Goal: Find specific fact: Find specific fact

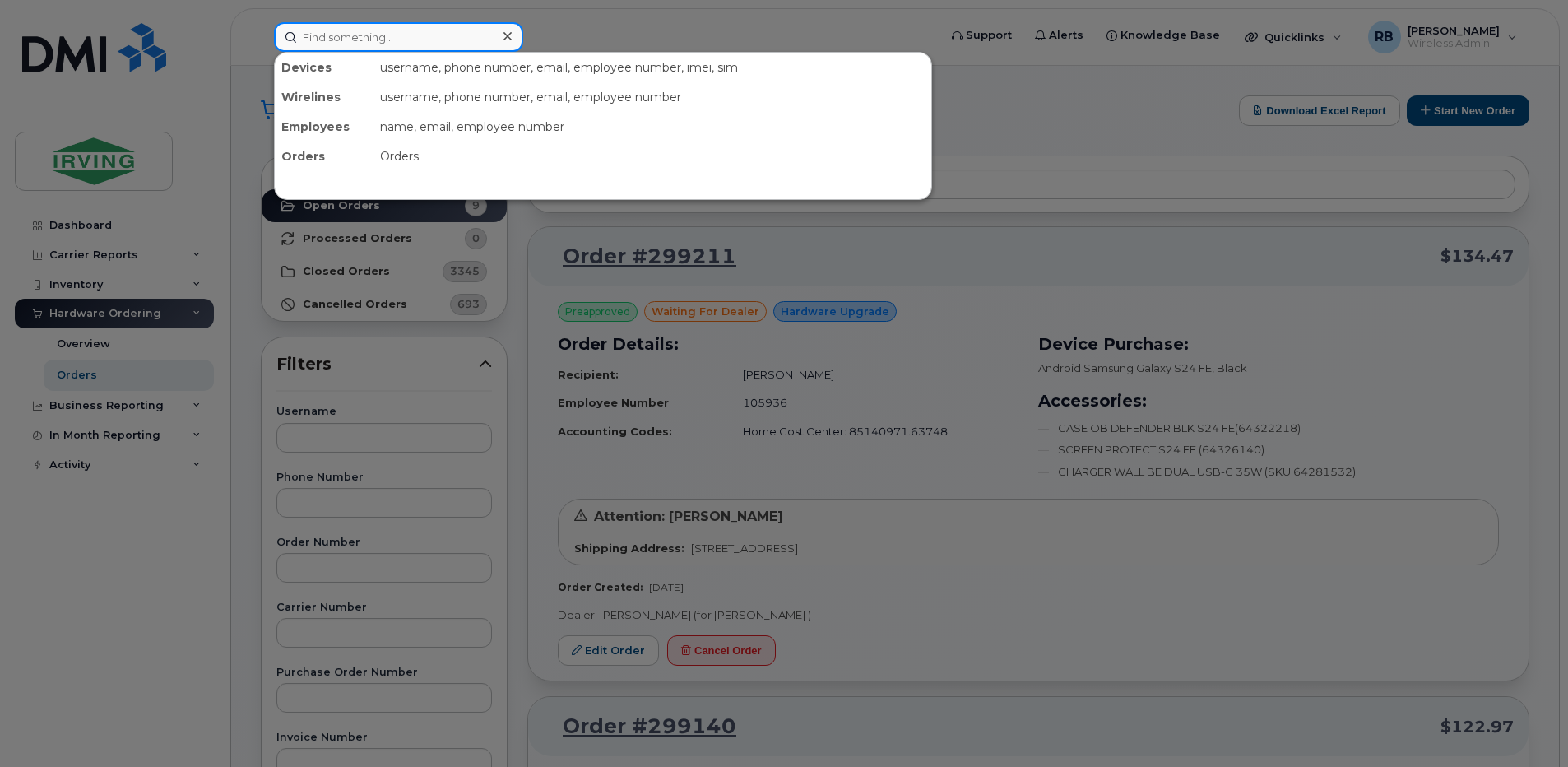
click at [325, 45] on input at bounding box center [398, 37] width 249 height 30
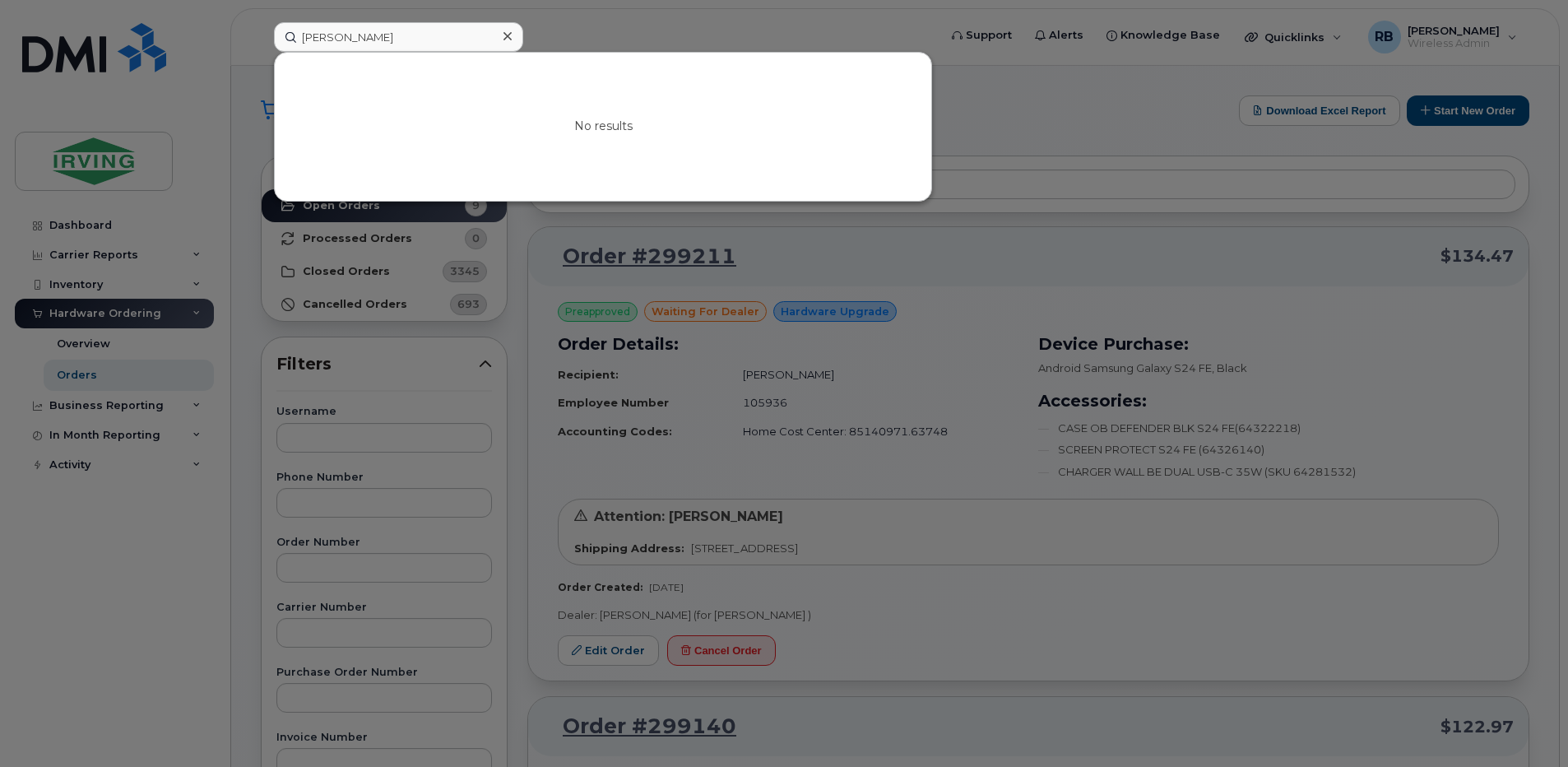
click at [244, 125] on div at bounding box center [784, 383] width 1568 height 767
click at [408, 31] on input "[PERSON_NAME]" at bounding box center [398, 37] width 249 height 30
click at [408, 31] on input "ARTHUR LU" at bounding box center [398, 37] width 249 height 30
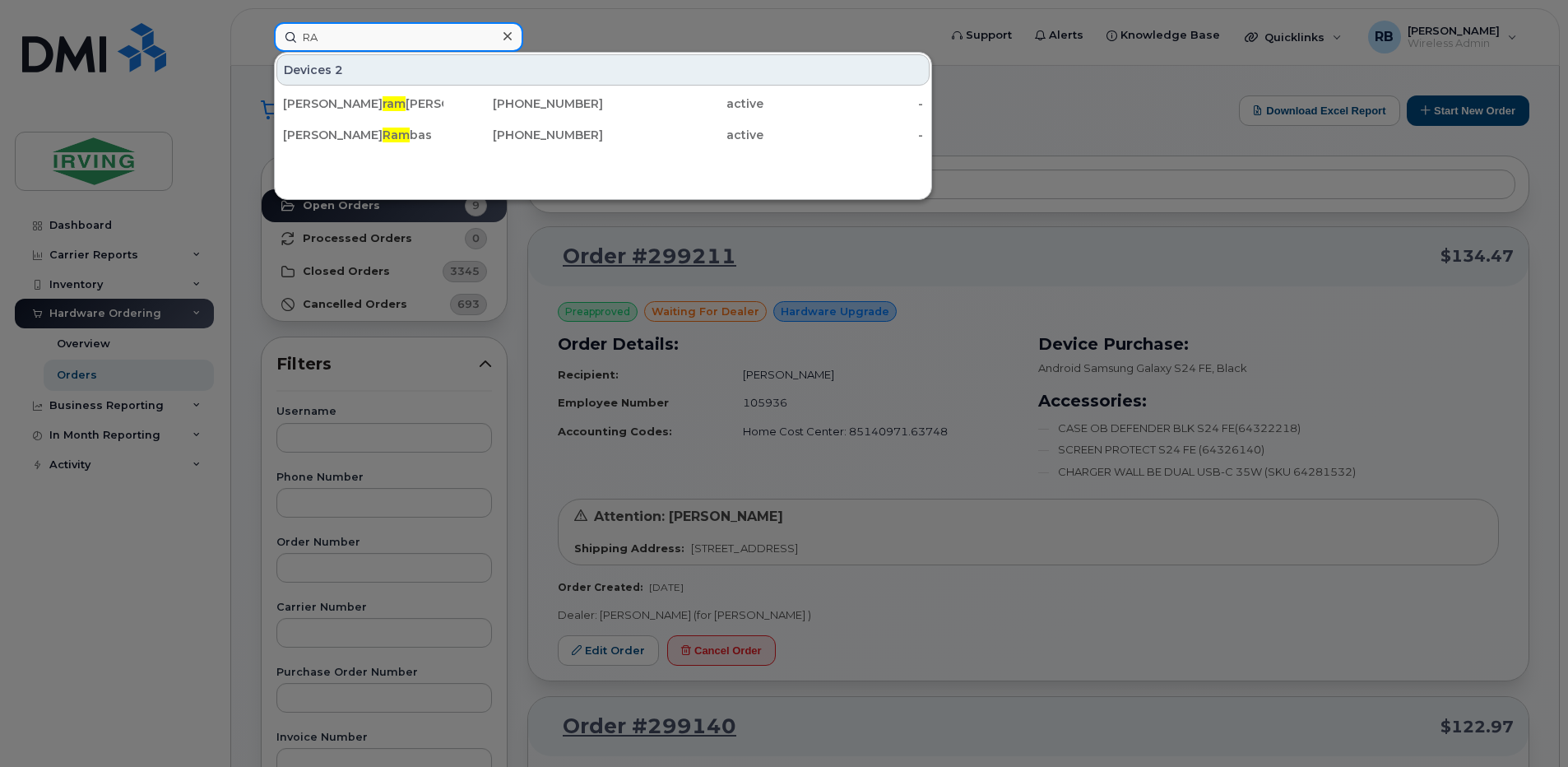
type input "R"
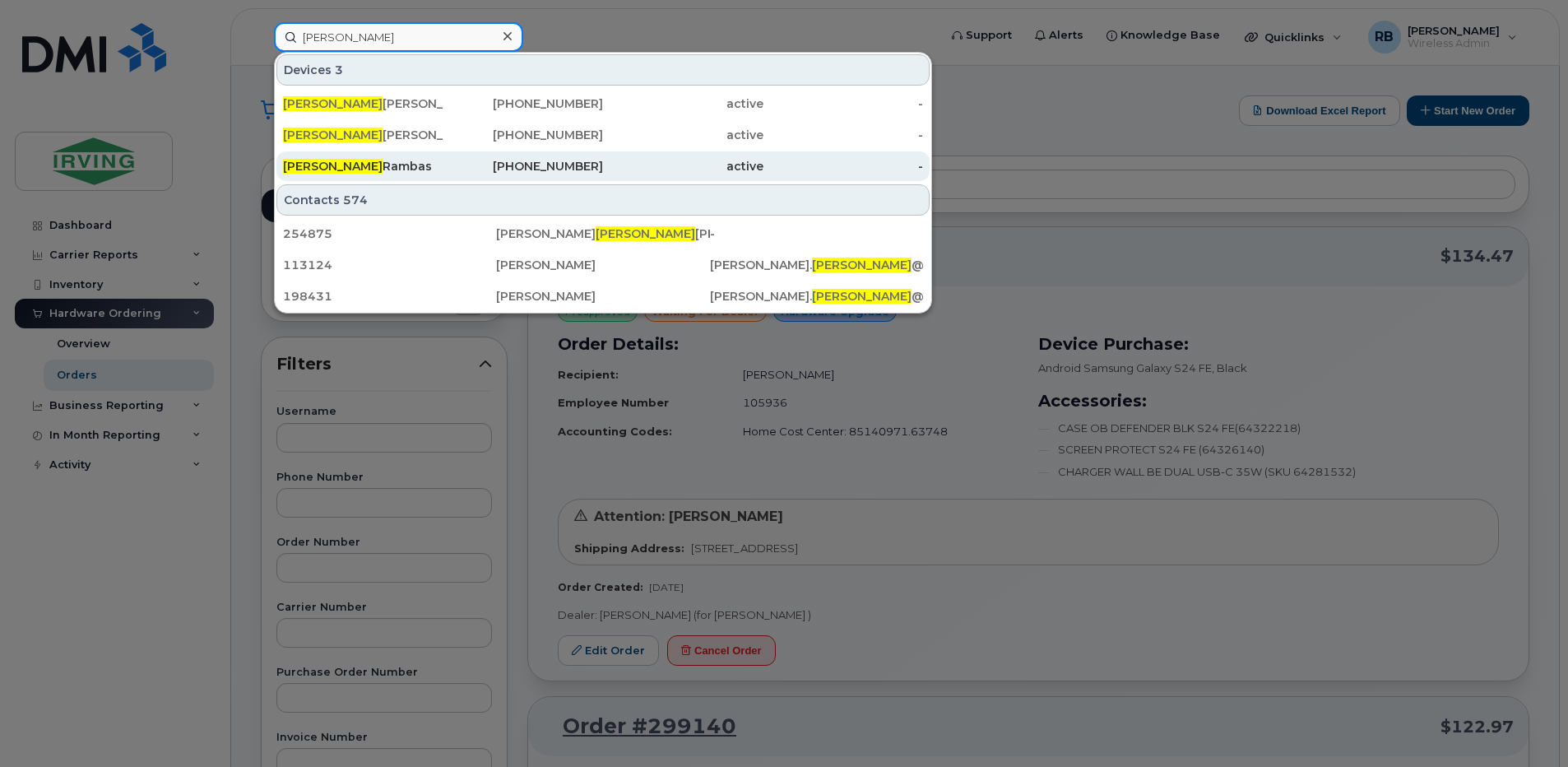
type input "JASON"
click at [338, 166] on div "Jason Rambas" at bounding box center [363, 166] width 160 height 17
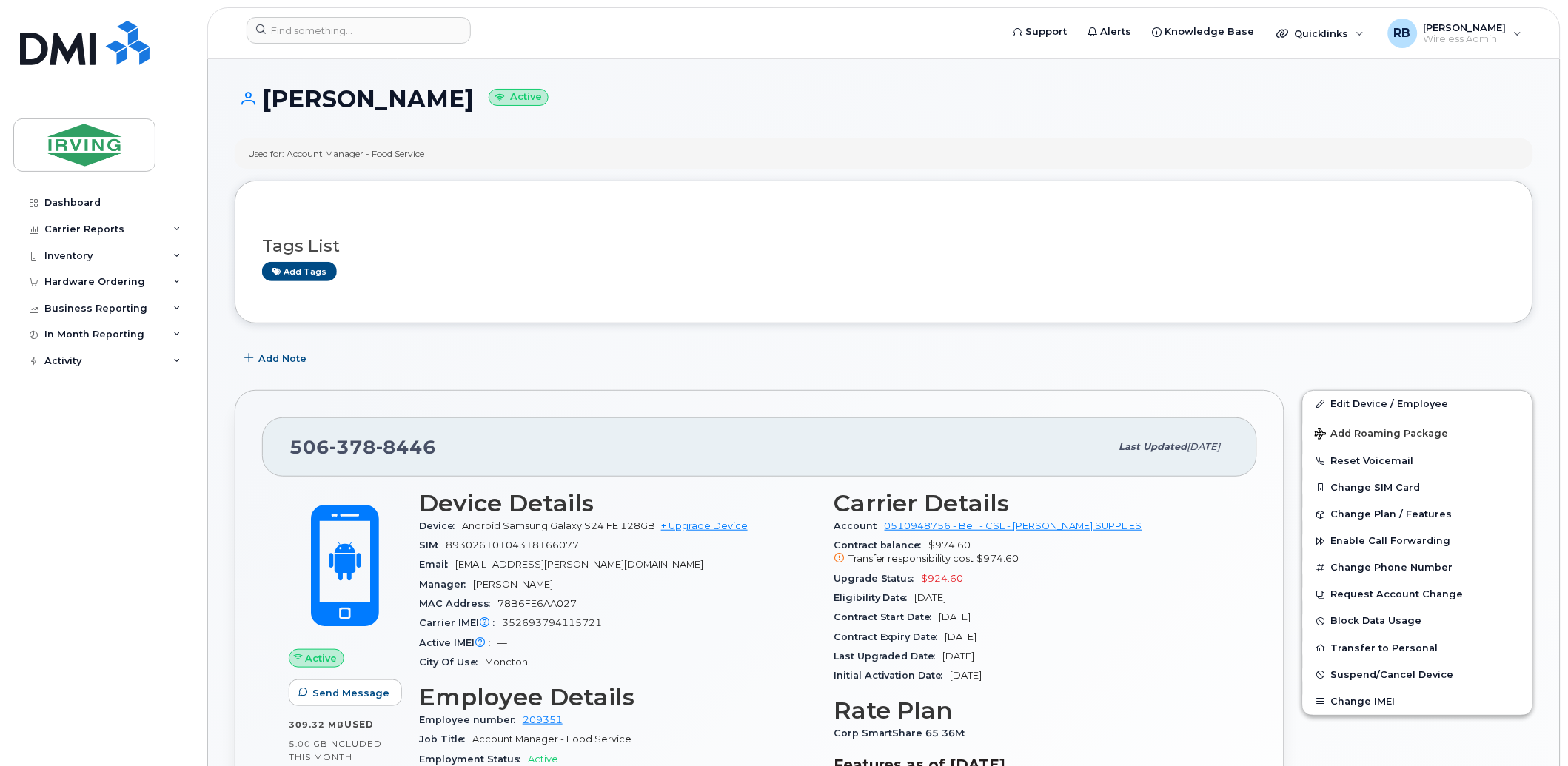
scroll to position [108, 0]
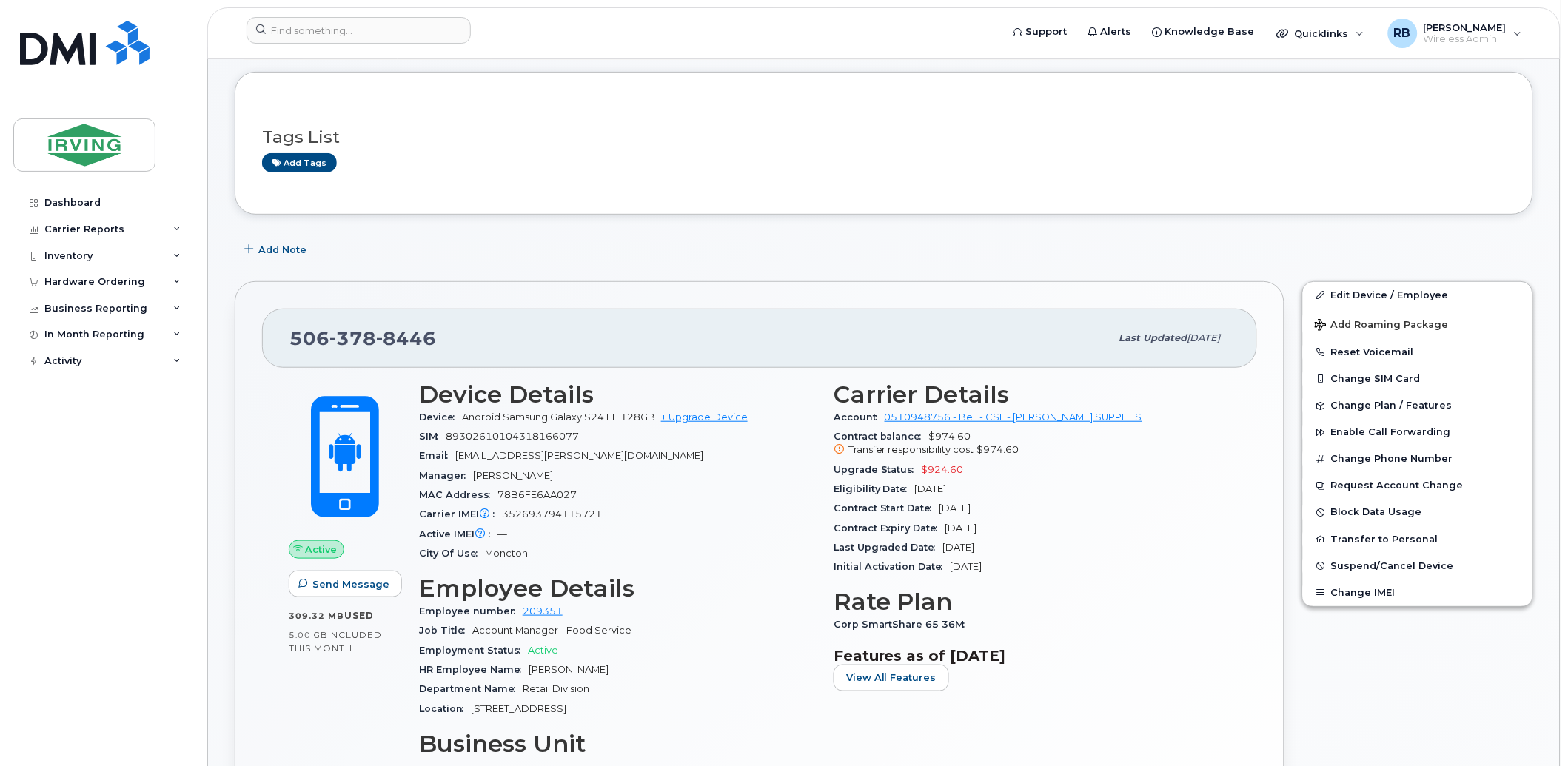
click at [547, 515] on span "352693794115721" at bounding box center [552, 513] width 100 height 11
copy span "352693794115721"
click at [600, 316] on div "506 378 8446 Last updated Aug 07, 2025" at bounding box center [759, 338] width 995 height 59
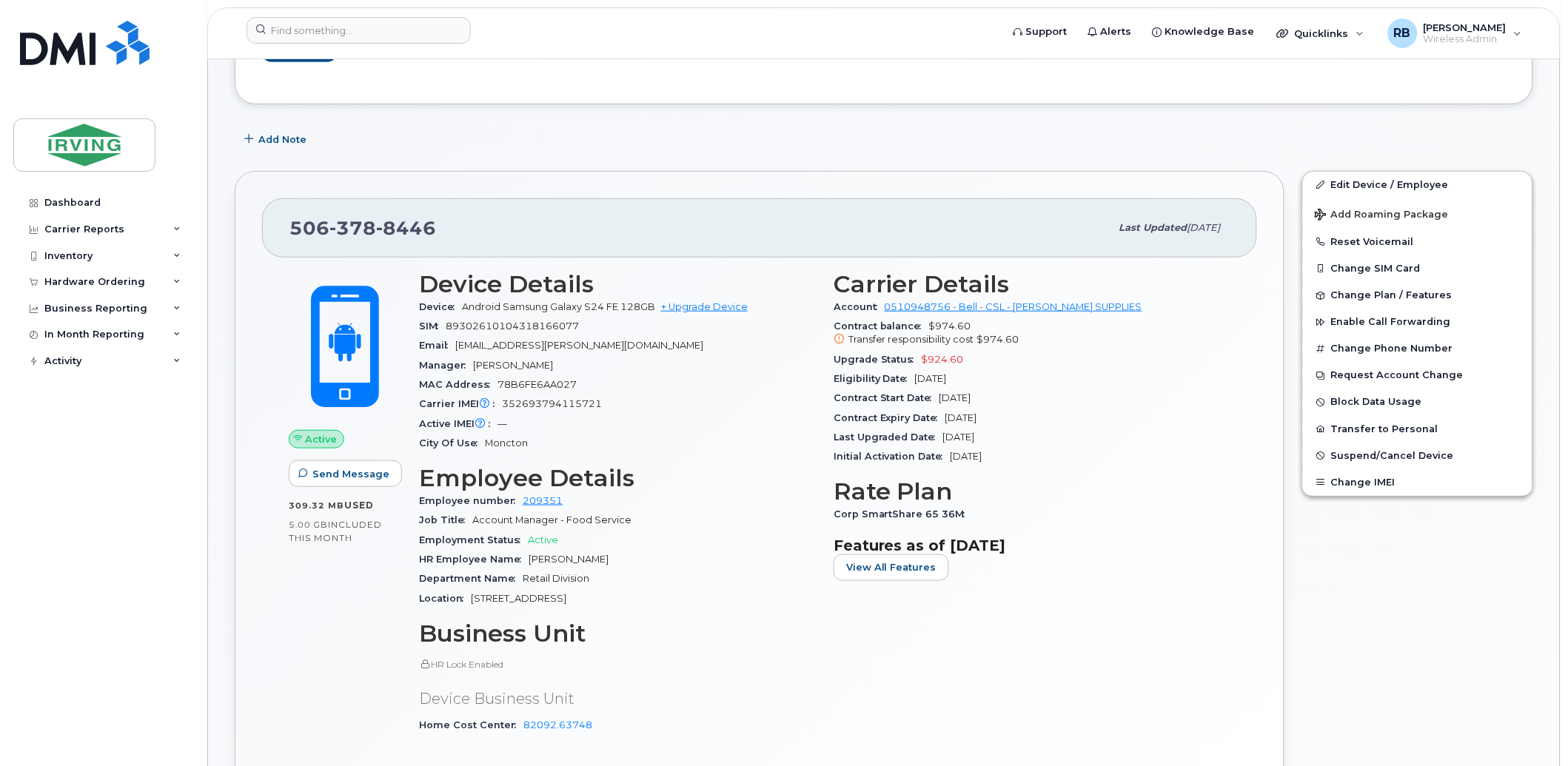
click at [556, 401] on span "352693794115721" at bounding box center [552, 403] width 100 height 11
copy span "352693794115721"
click at [401, 230] on span "8446" at bounding box center [406, 228] width 60 height 23
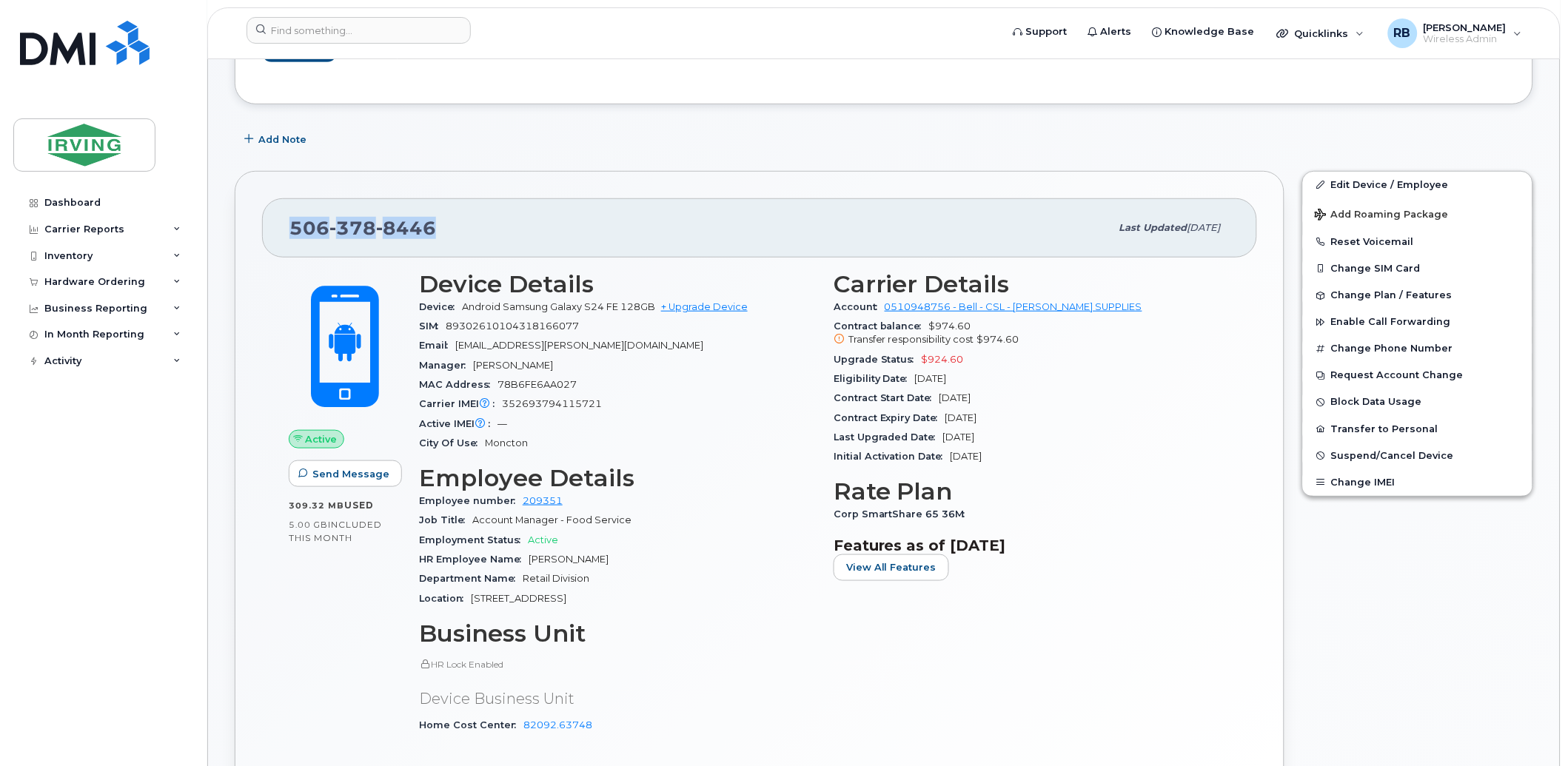
click at [401, 230] on span "8446" at bounding box center [406, 228] width 60 height 23
copy span "506 378 8446"
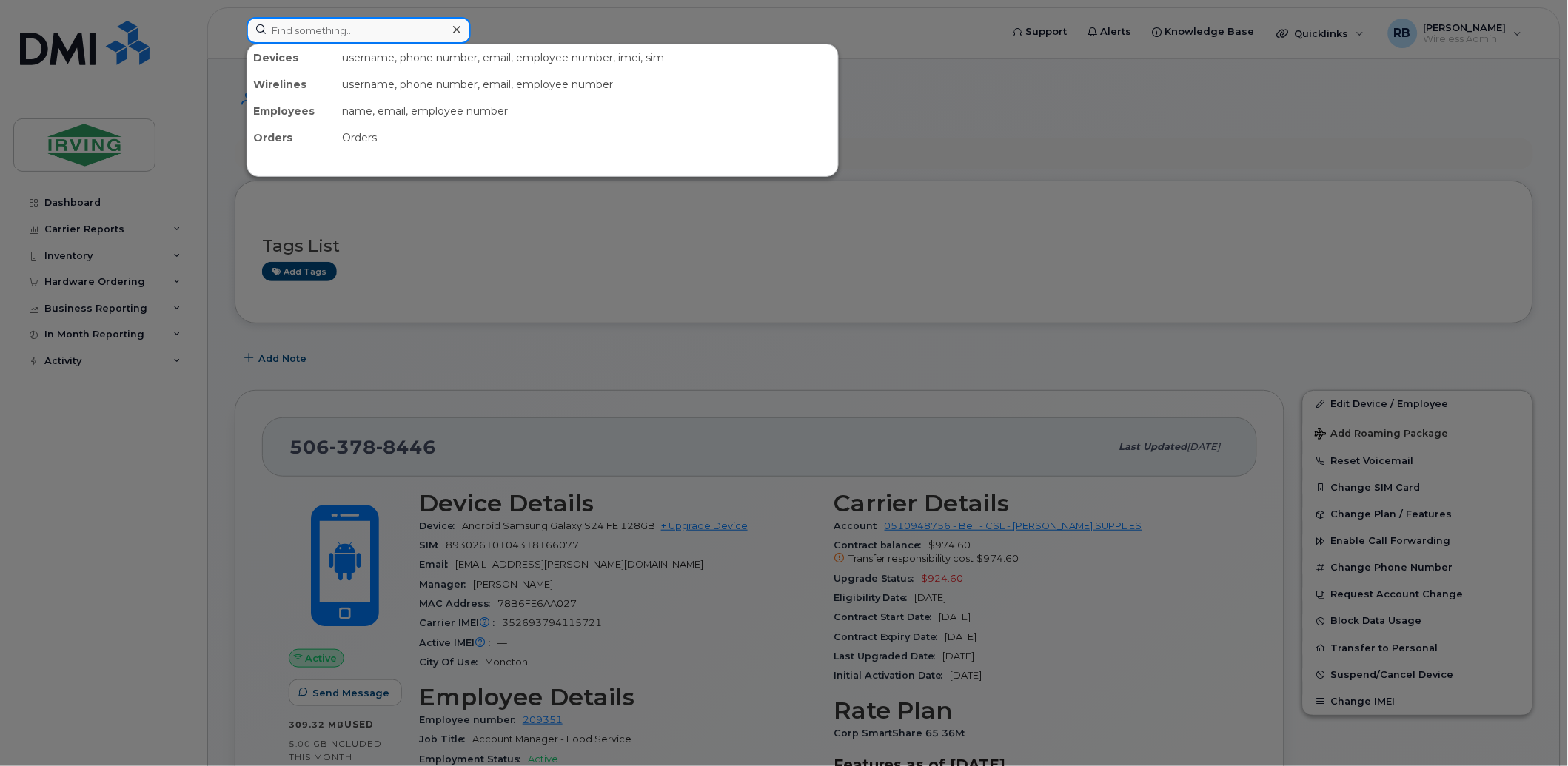
click at [359, 29] on input at bounding box center [358, 30] width 224 height 27
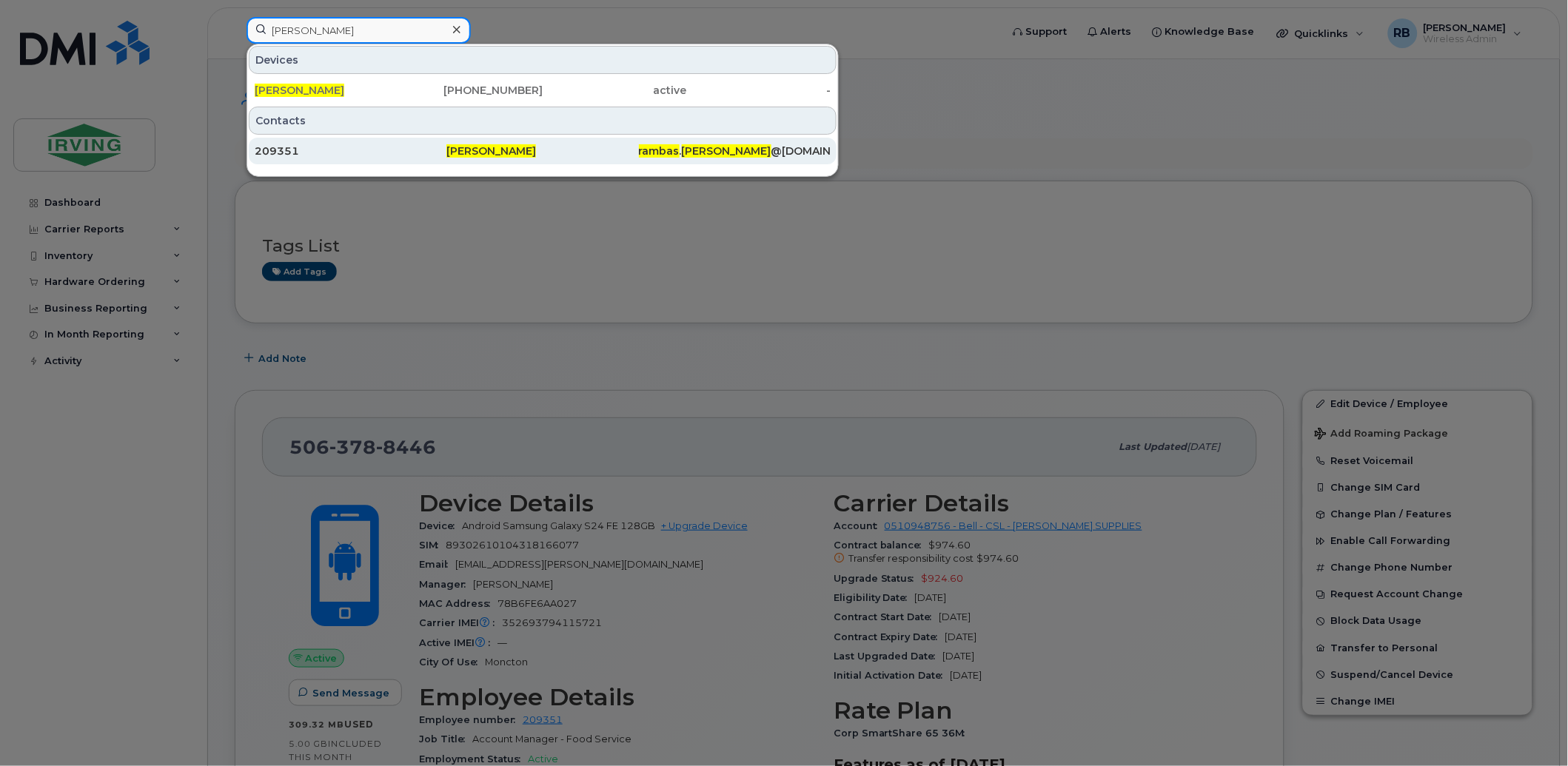
type input "jason rambas"
click at [290, 149] on div "209351" at bounding box center [350, 151] width 192 height 15
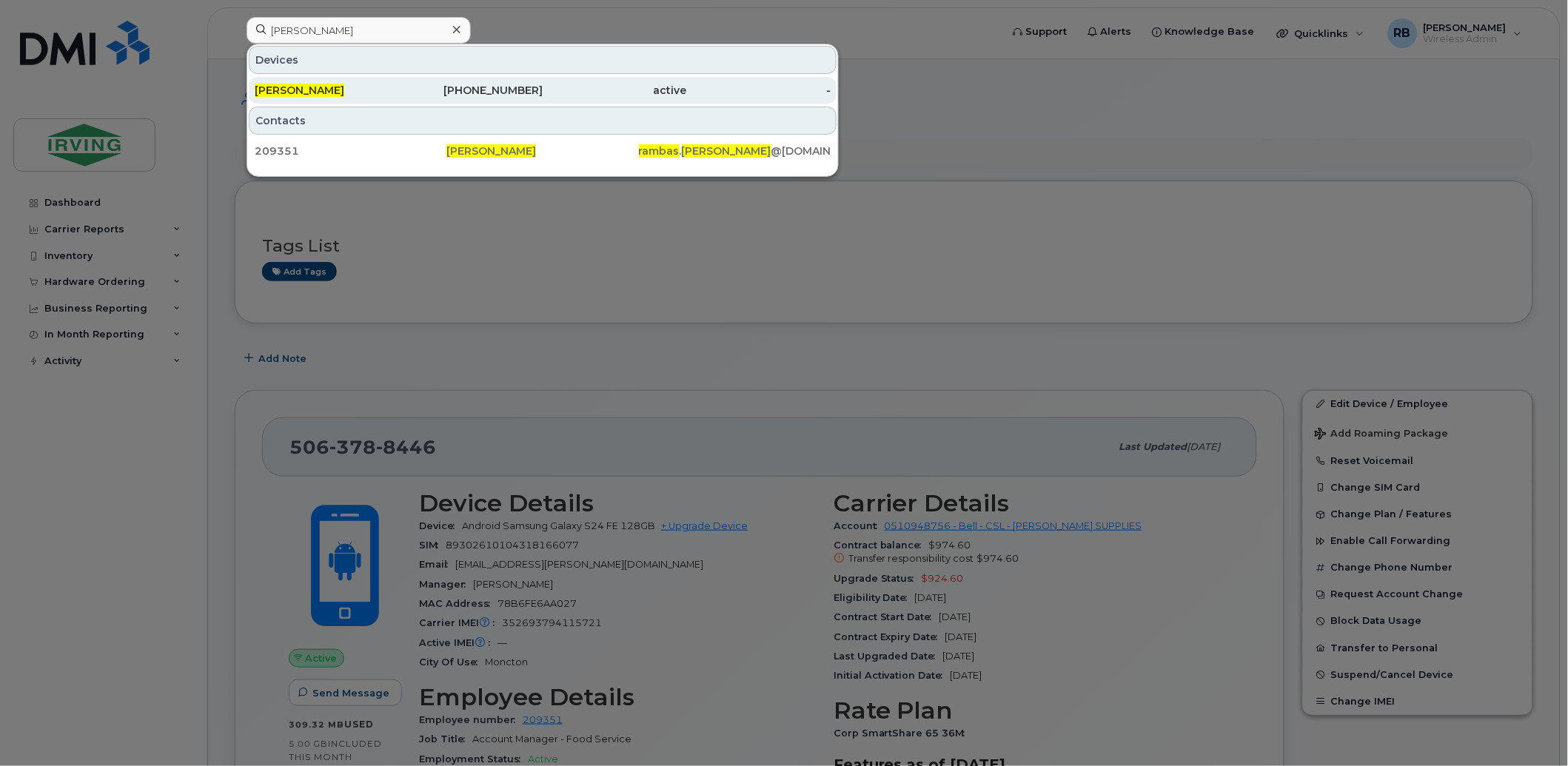
click at [276, 84] on span "Jason Rambas" at bounding box center [299, 90] width 89 height 13
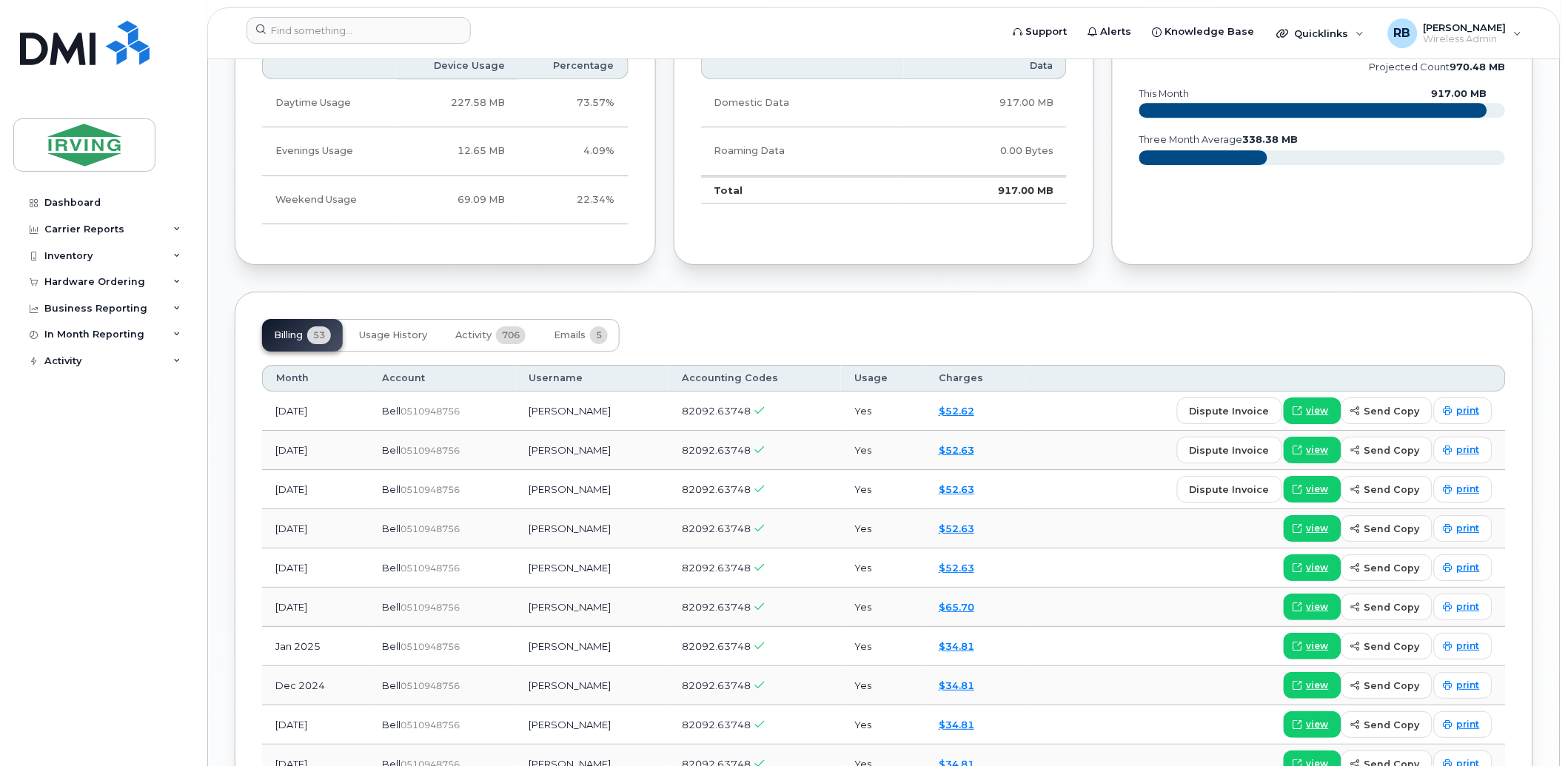
scroll to position [1425, 0]
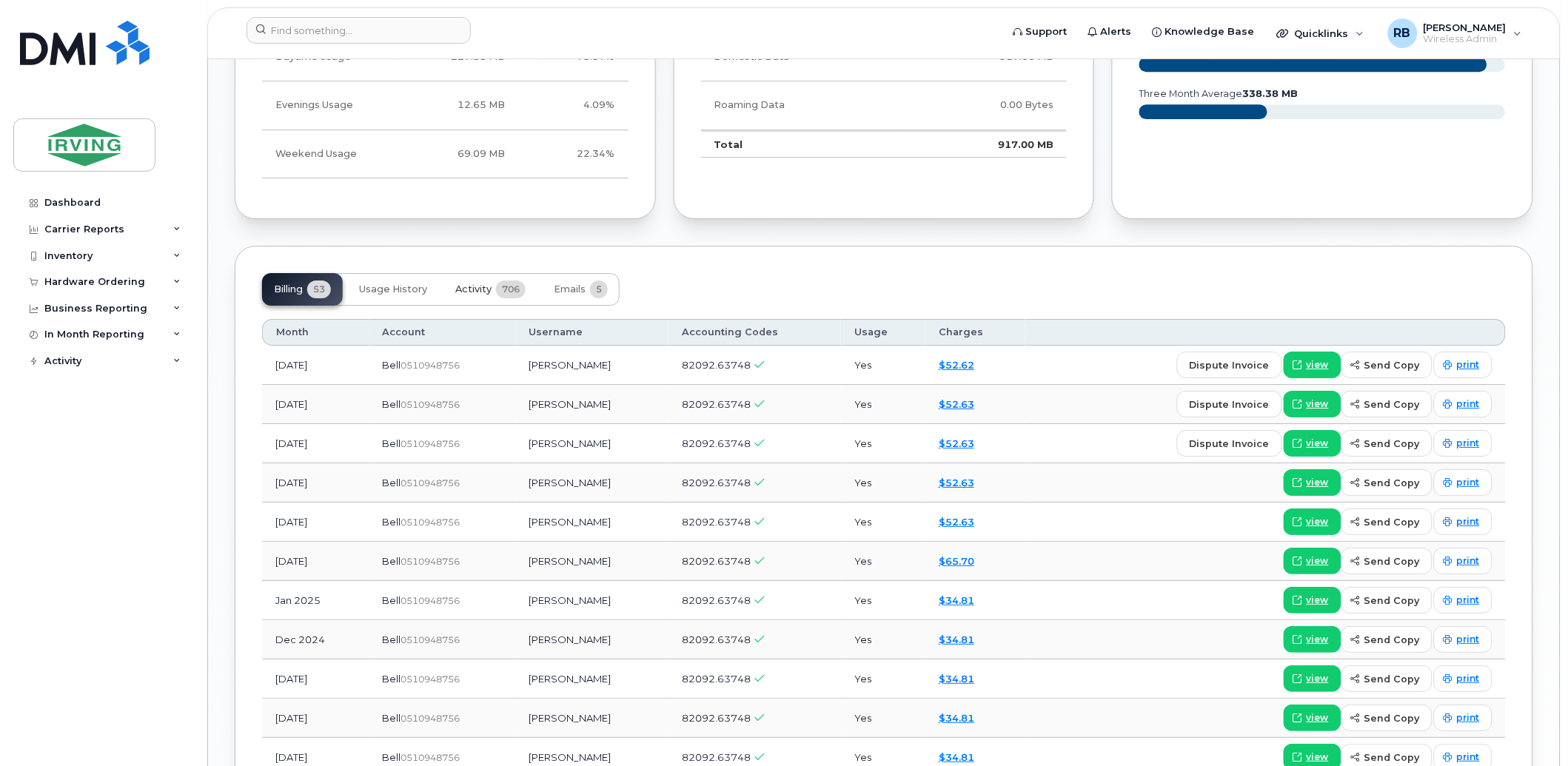
click at [487, 292] on span "Activity" at bounding box center [473, 290] width 36 height 12
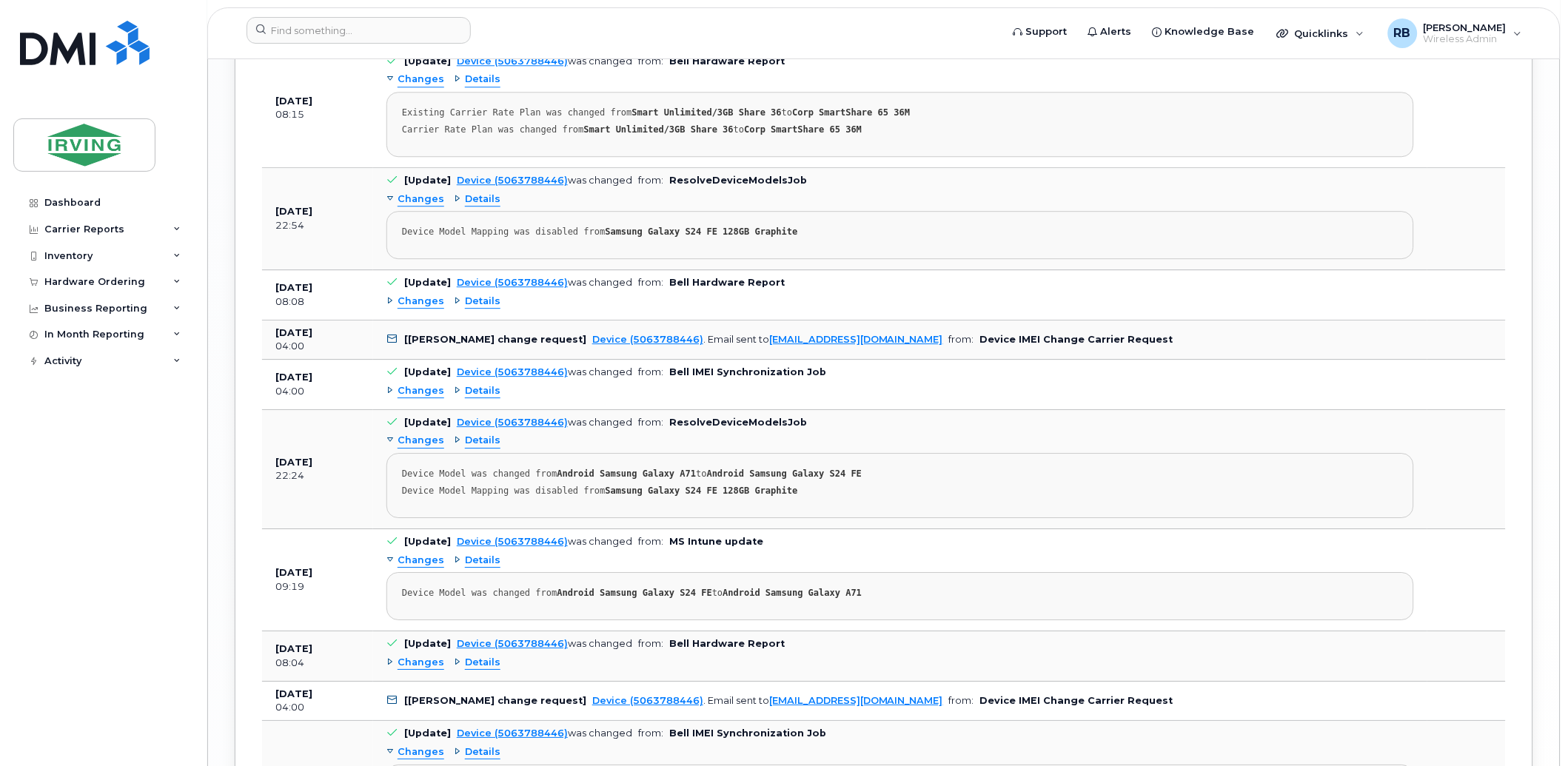
scroll to position [3070, 0]
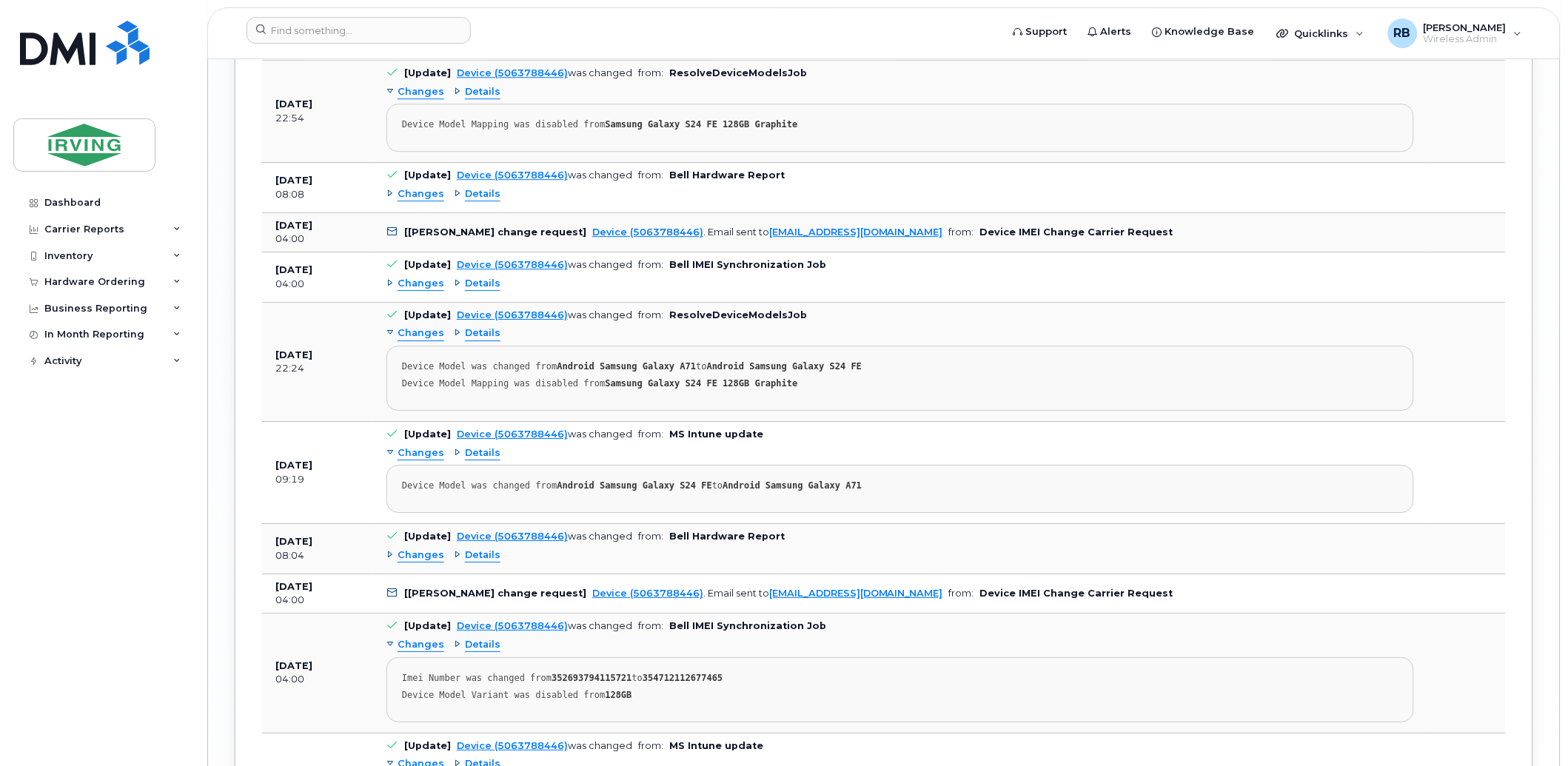
click at [476, 338] on span "Details" at bounding box center [482, 333] width 36 height 14
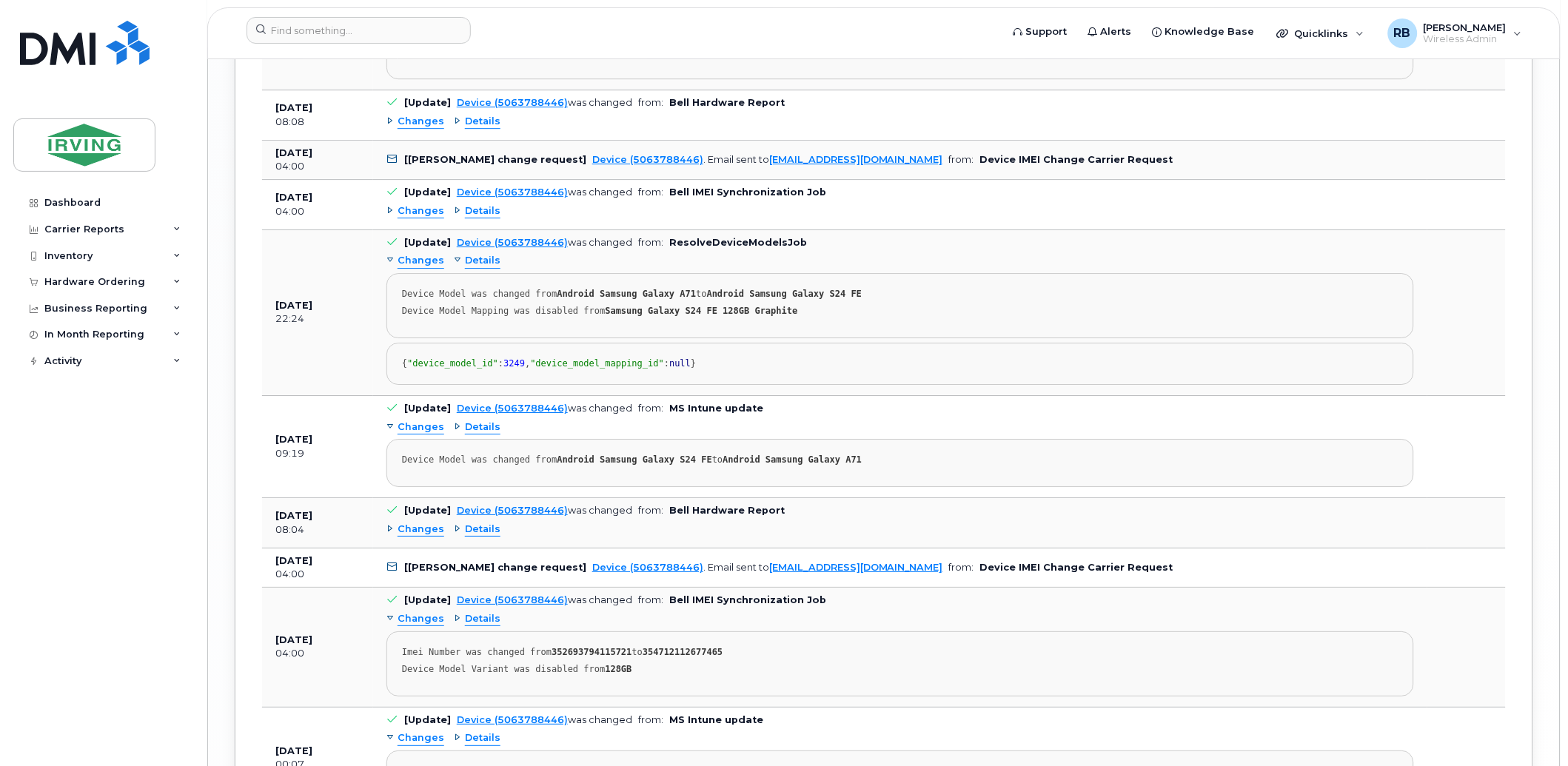
scroll to position [3179, 0]
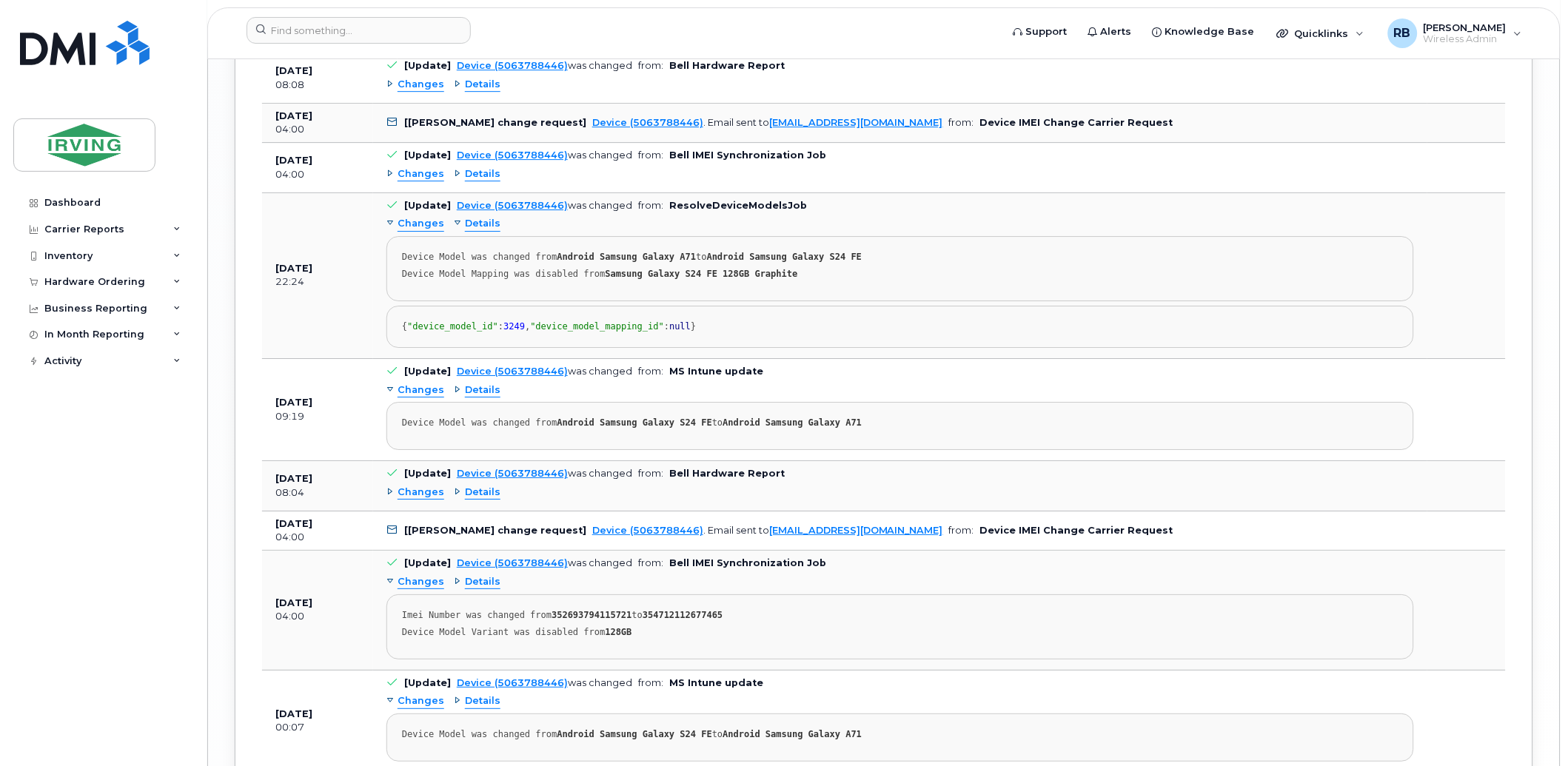
click at [475, 397] on span "Details" at bounding box center [482, 391] width 36 height 14
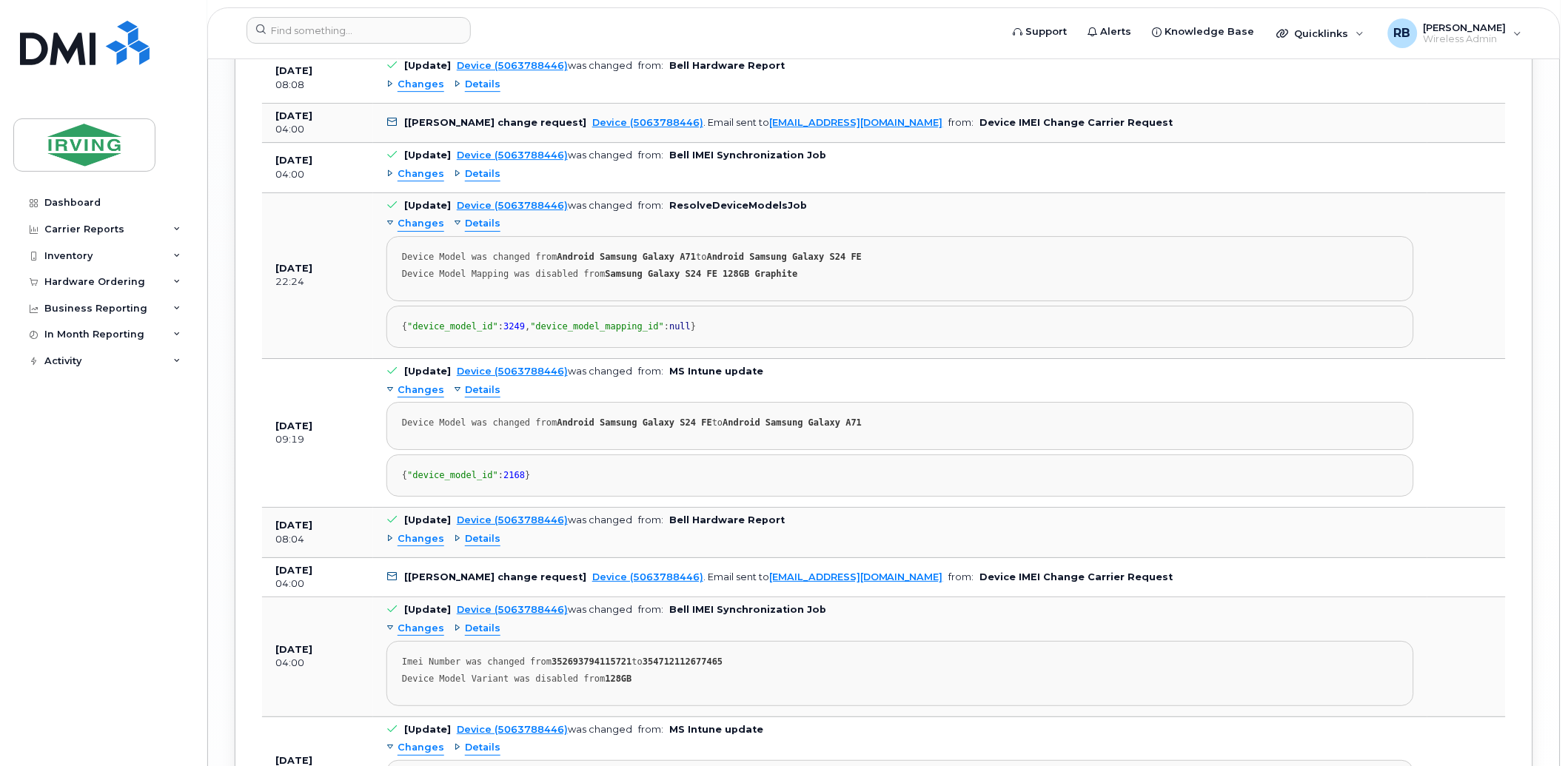
click at [475, 397] on span "Details" at bounding box center [482, 391] width 36 height 14
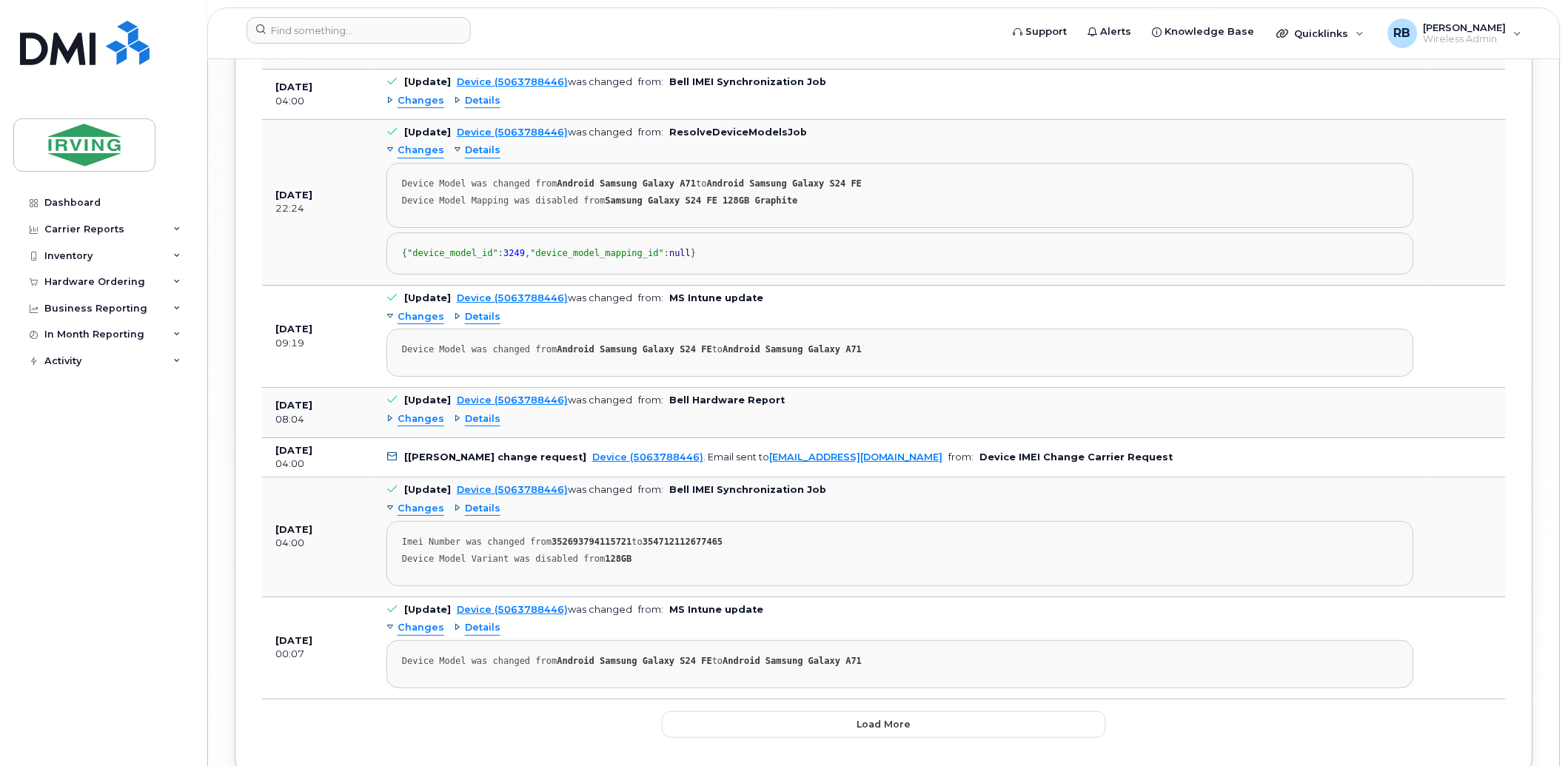
scroll to position [3289, 0]
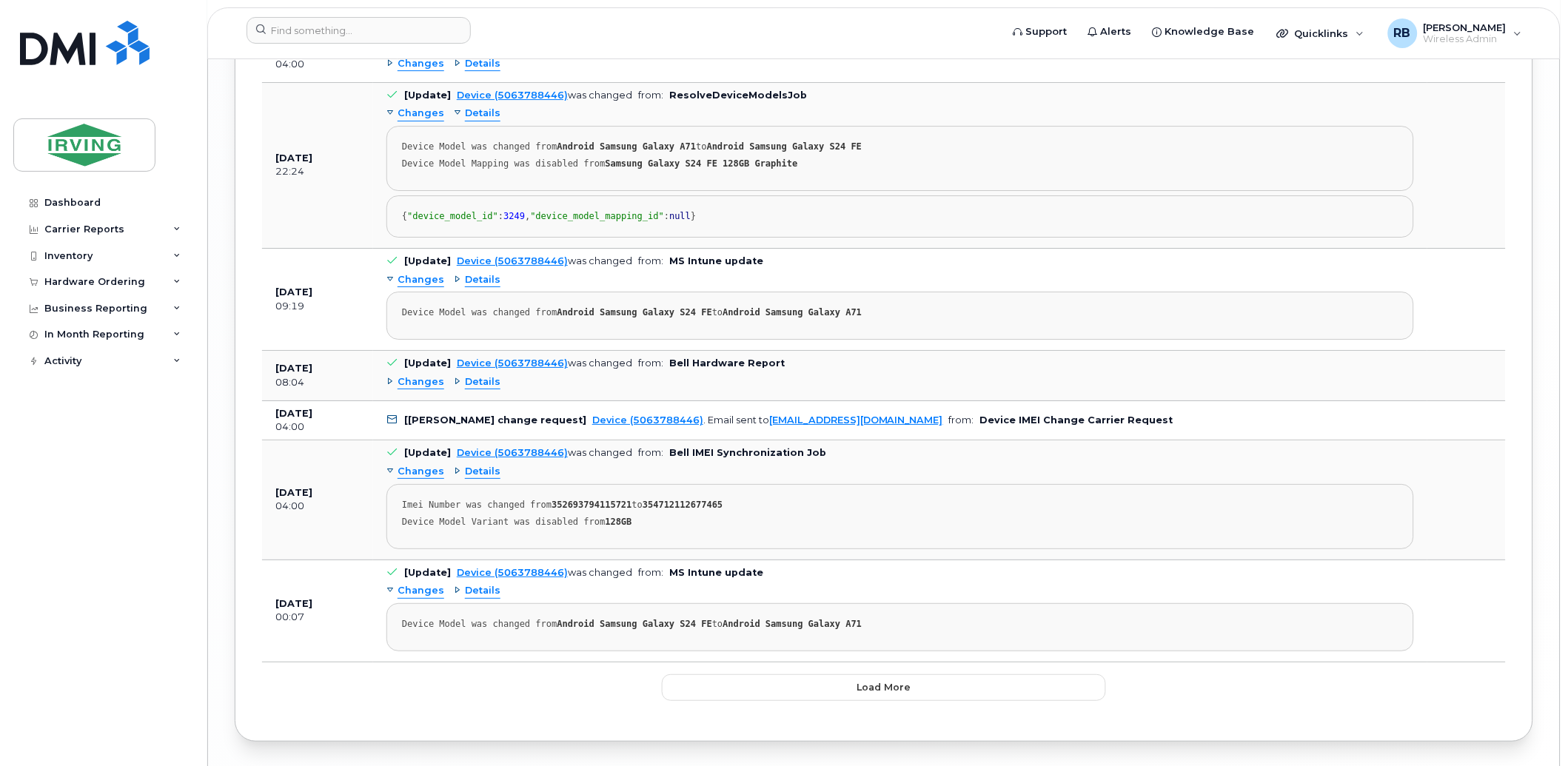
click at [478, 390] on span "Details" at bounding box center [482, 382] width 36 height 14
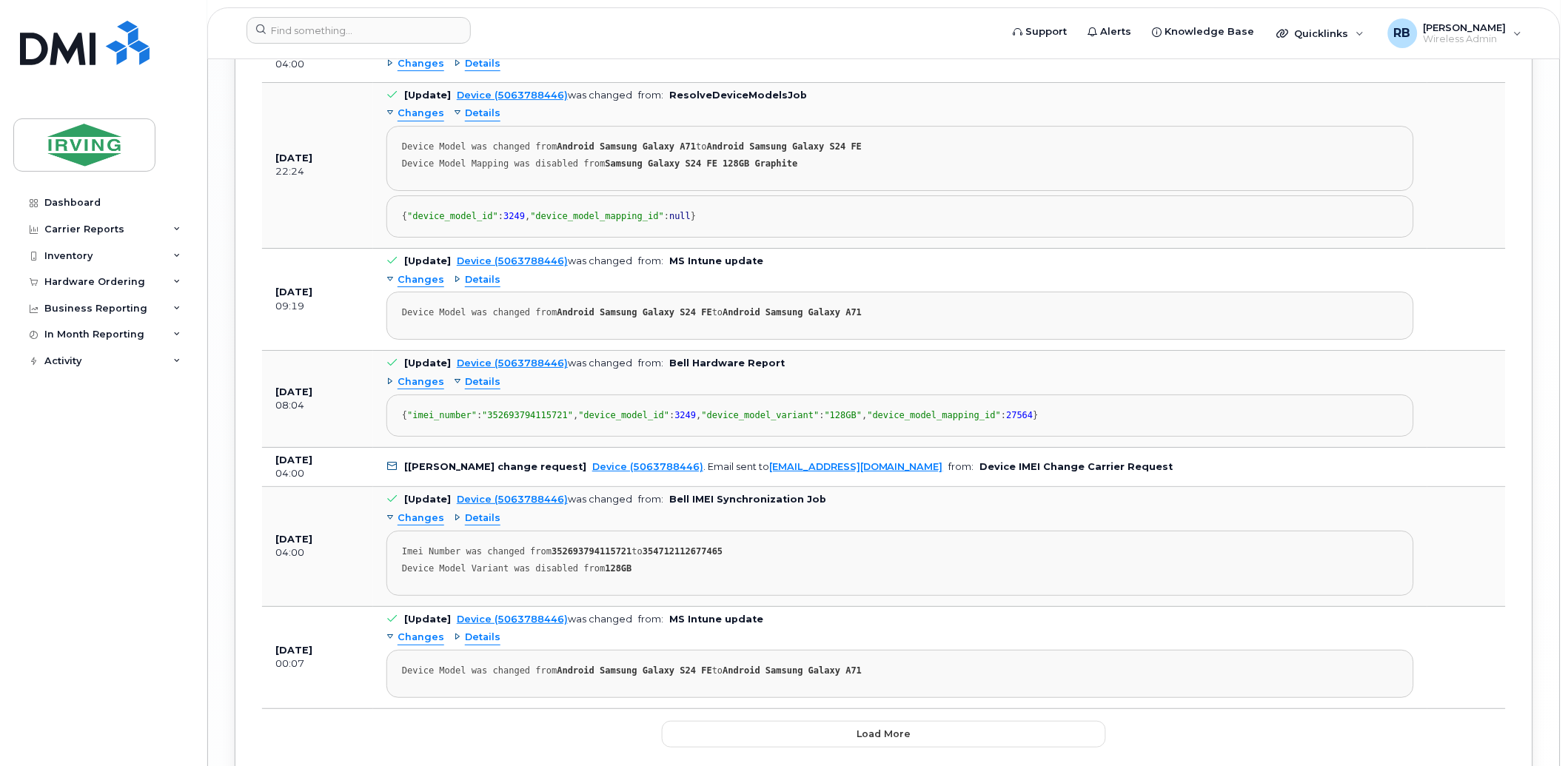
click at [478, 390] on span "Details" at bounding box center [482, 382] width 36 height 14
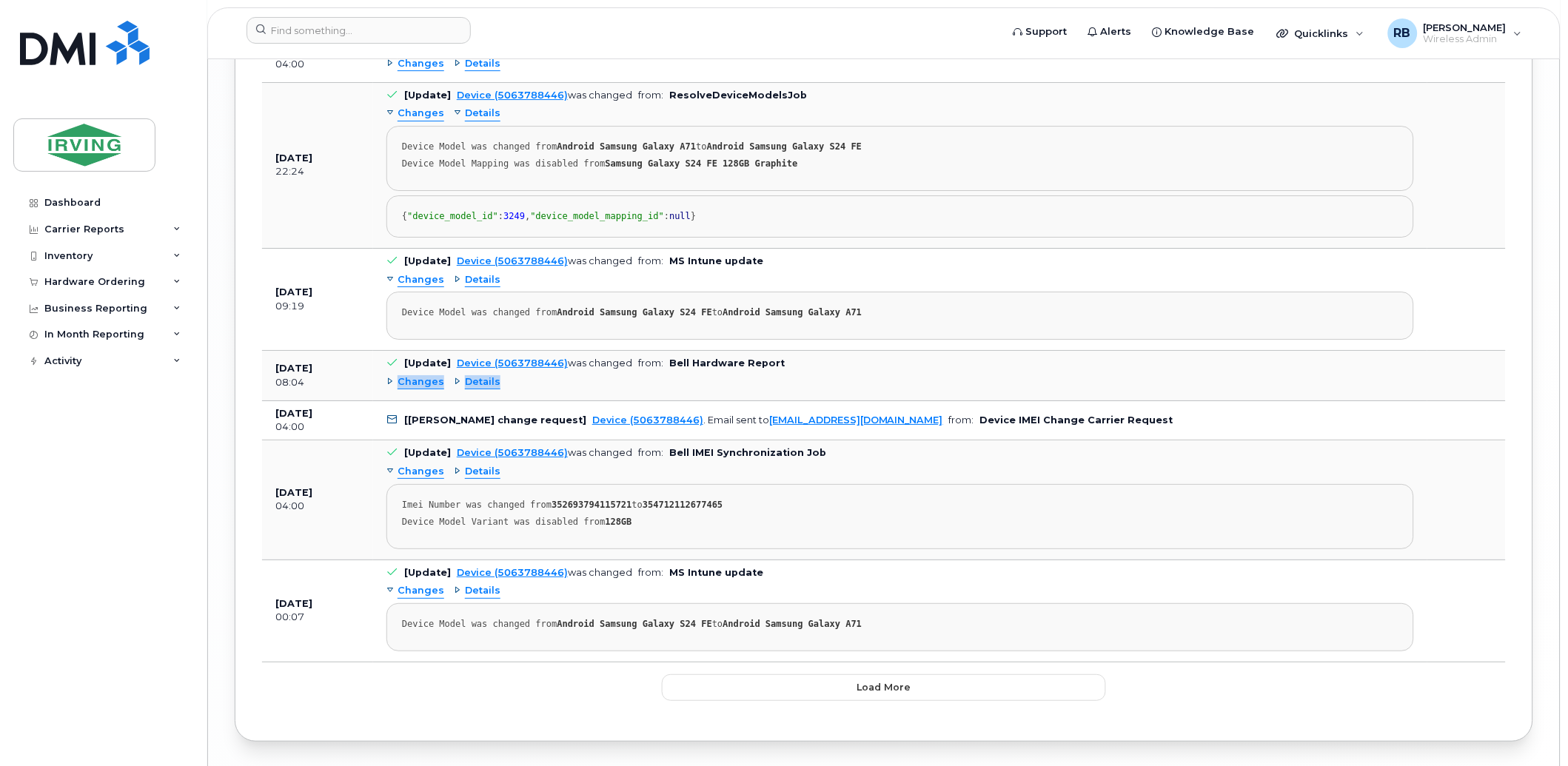
click at [478, 390] on span "Details" at bounding box center [482, 382] width 36 height 14
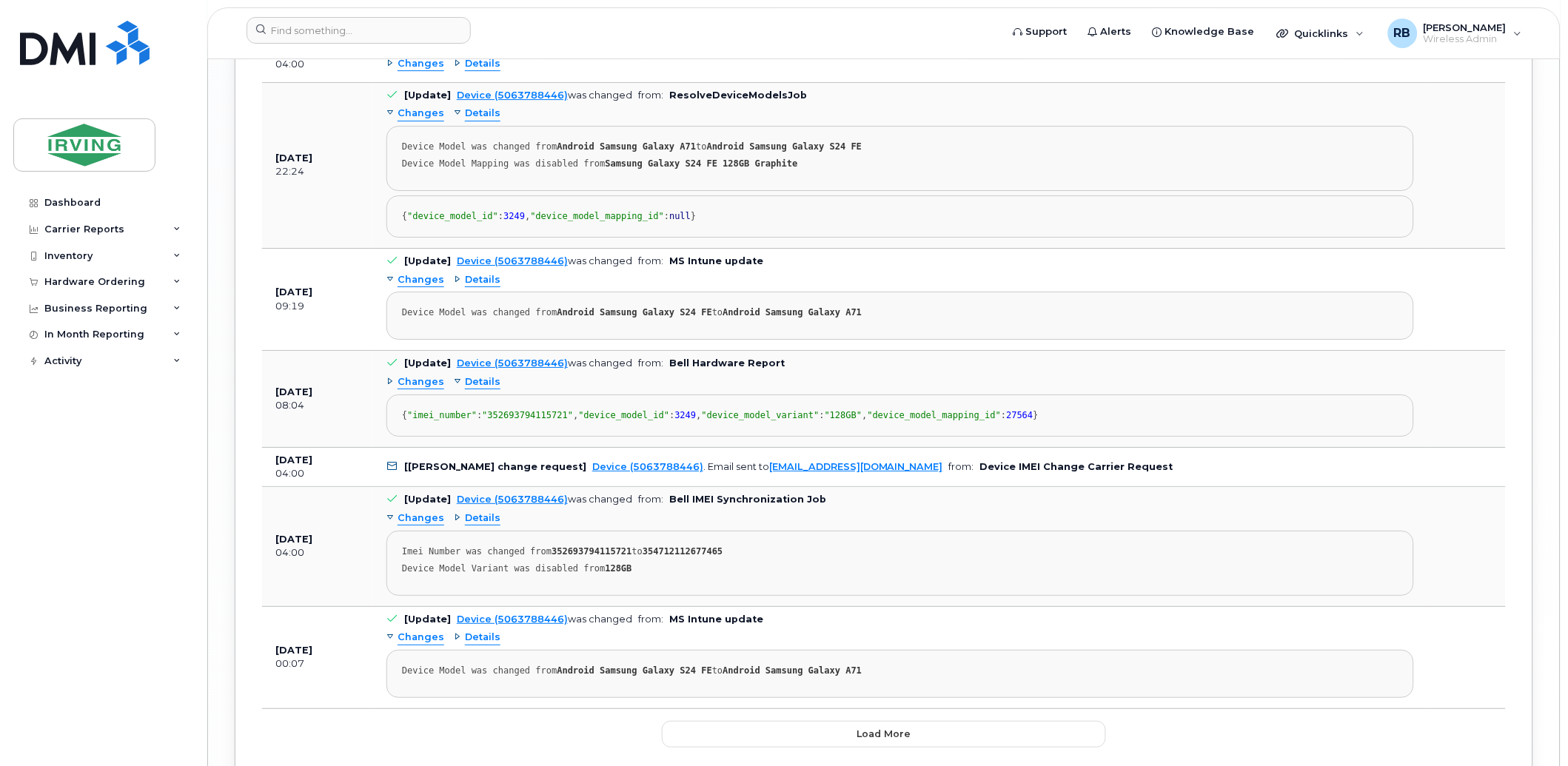
drag, startPoint x: 478, startPoint y: 422, endPoint x: 355, endPoint y: 435, distance: 123.7
click at [355, 435] on td "Feb 13, 2025 08:04" at bounding box center [317, 398] width 111 height 96
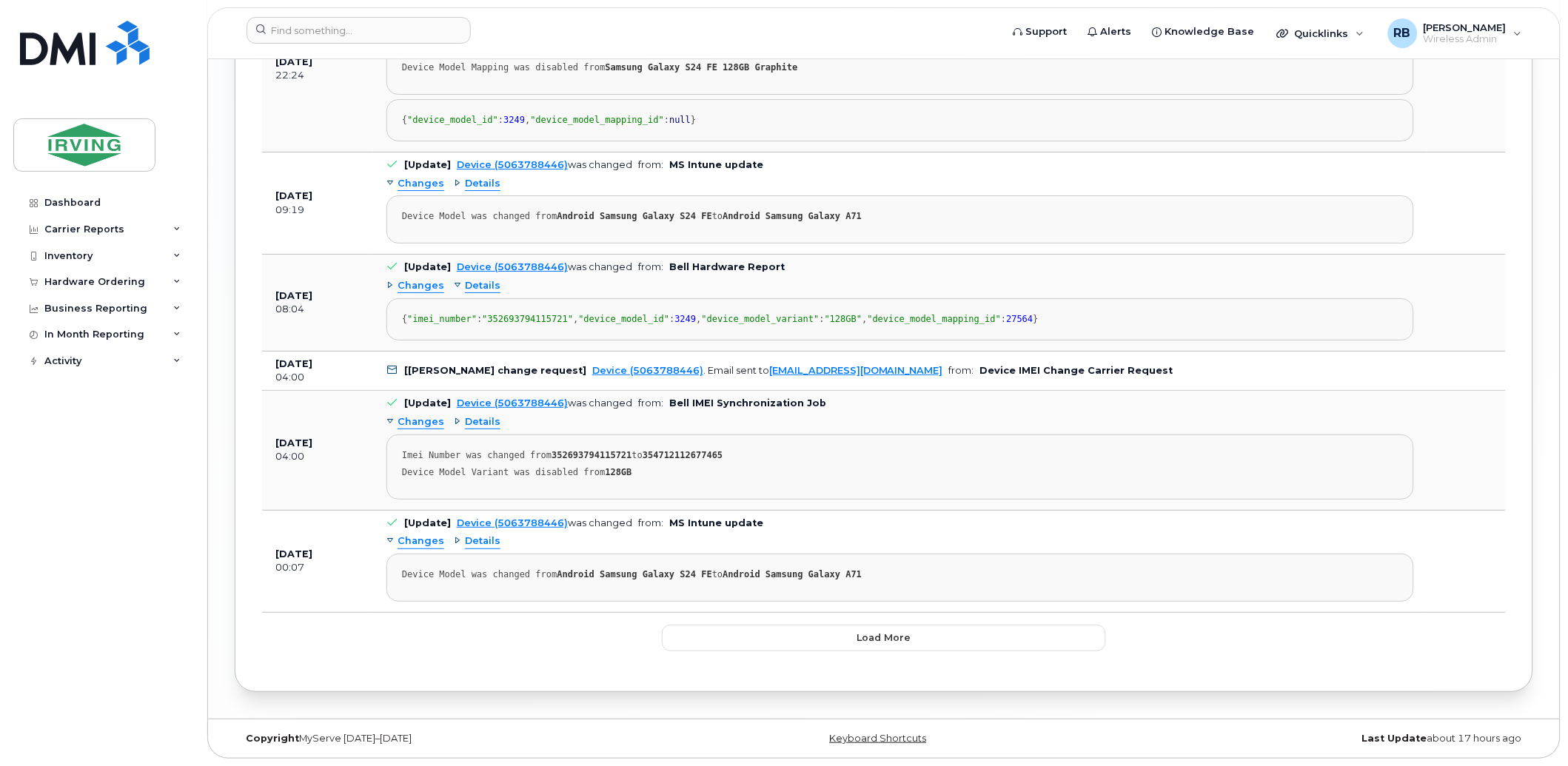
scroll to position [3480, 0]
click at [676, 454] on strong "354712112677465" at bounding box center [683, 455] width 80 height 10
copy strong "354712112677465"
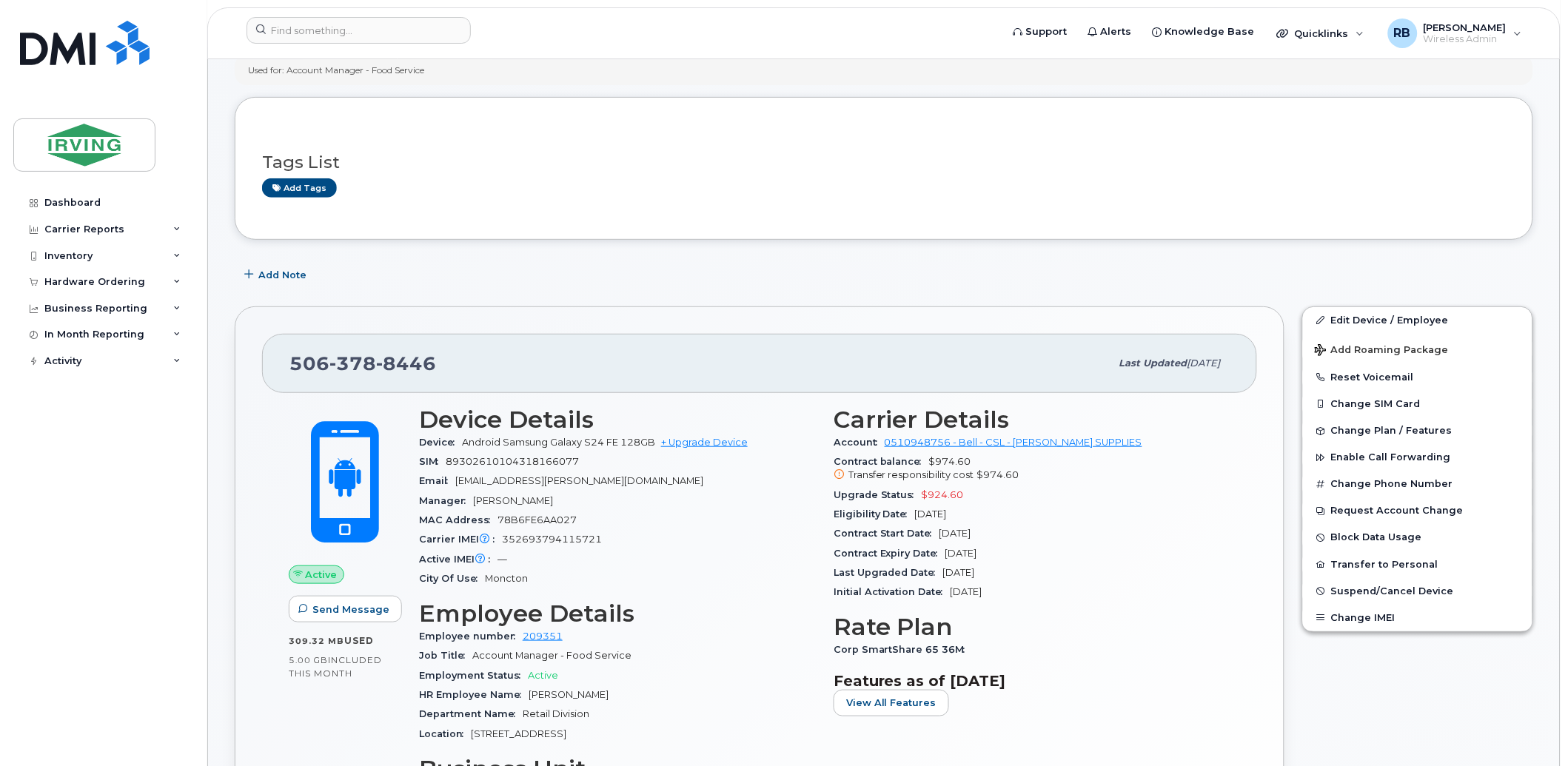
scroll to position [0, 0]
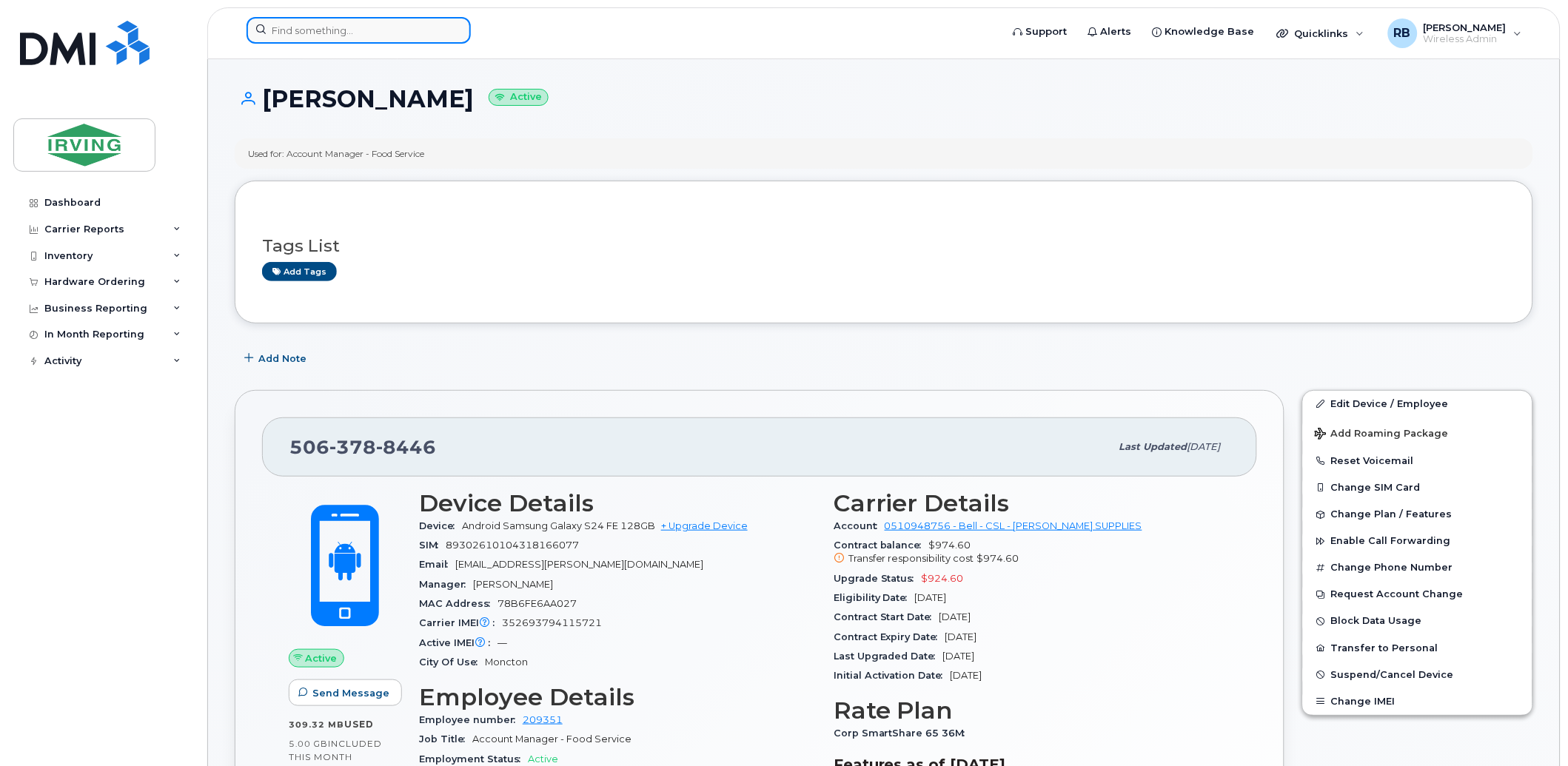
click at [311, 26] on input at bounding box center [358, 30] width 224 height 27
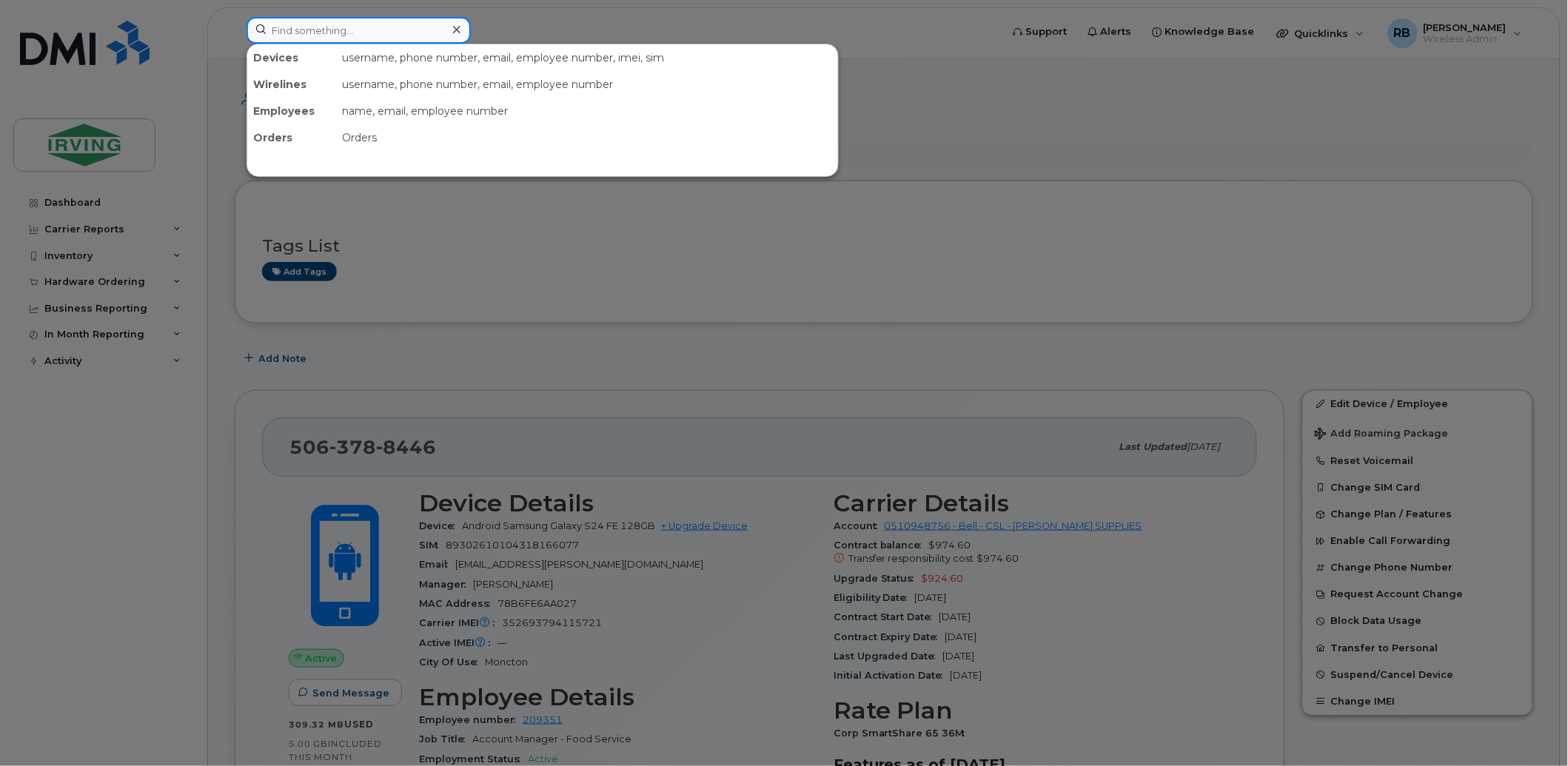
paste input "354712112677465"
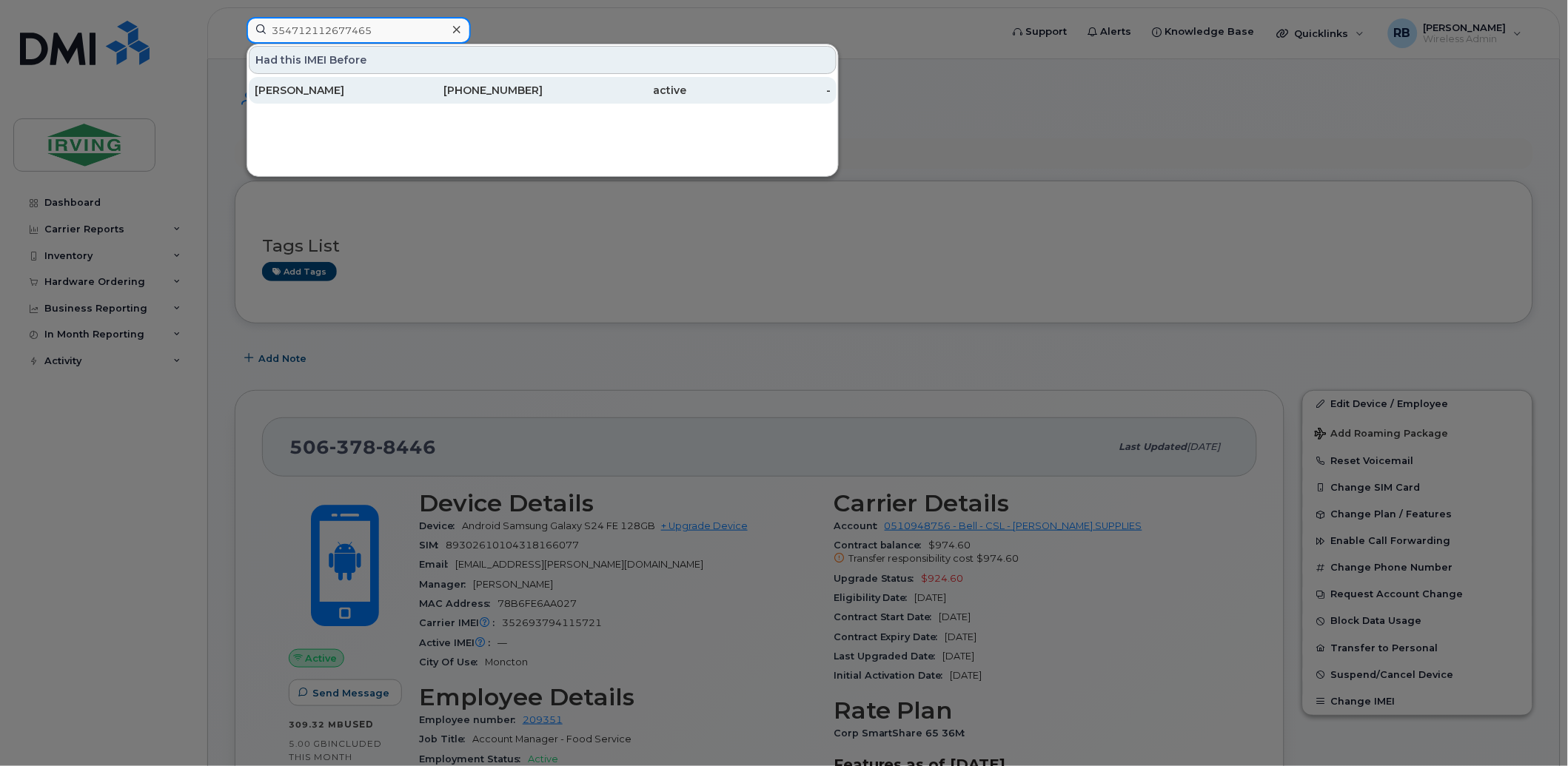
type input "354712112677465"
click at [305, 88] on div "Jason Rambas" at bounding box center [326, 90] width 144 height 15
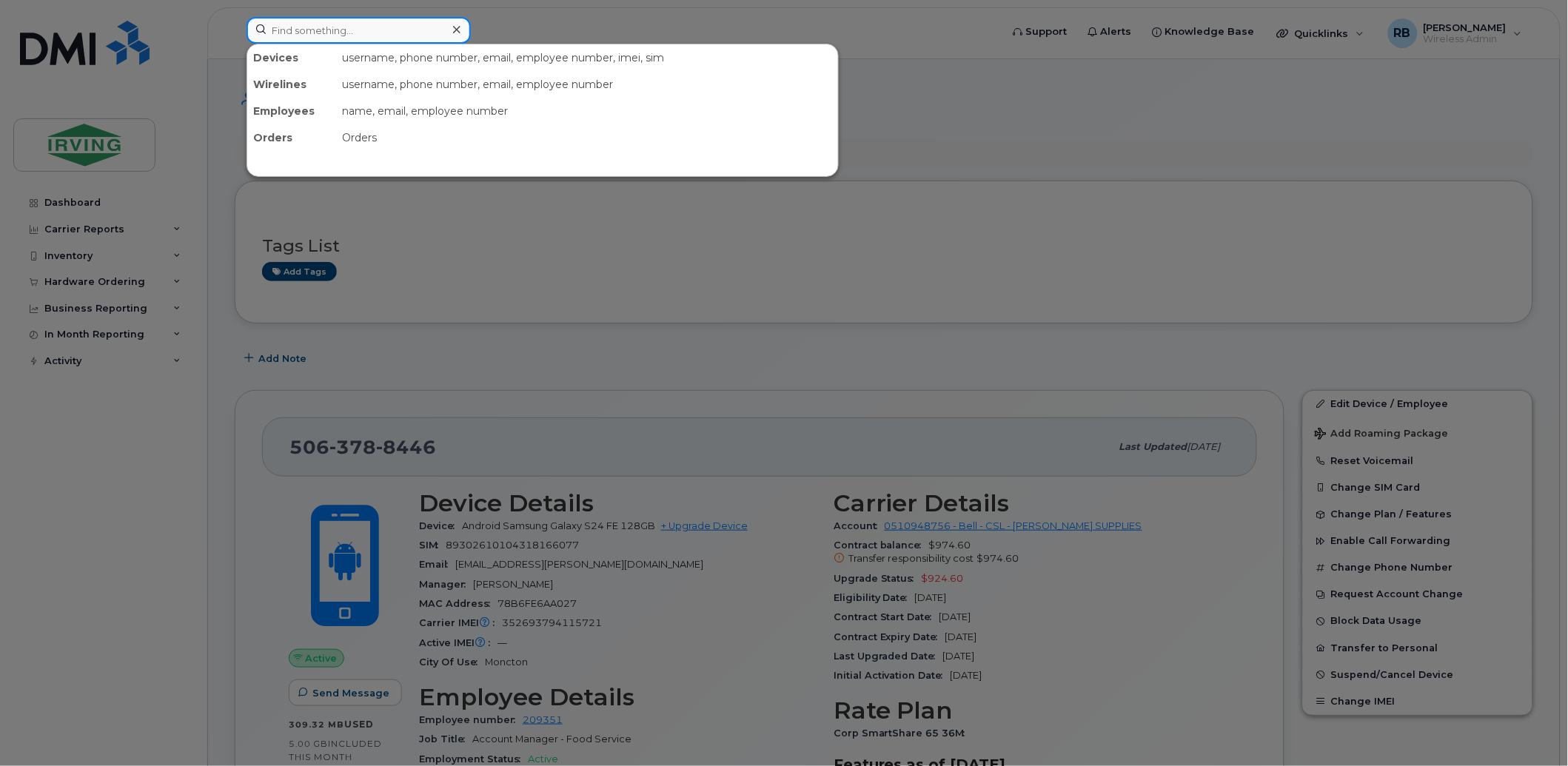
click at [285, 33] on input at bounding box center [358, 30] width 224 height 27
paste input "9023998147"
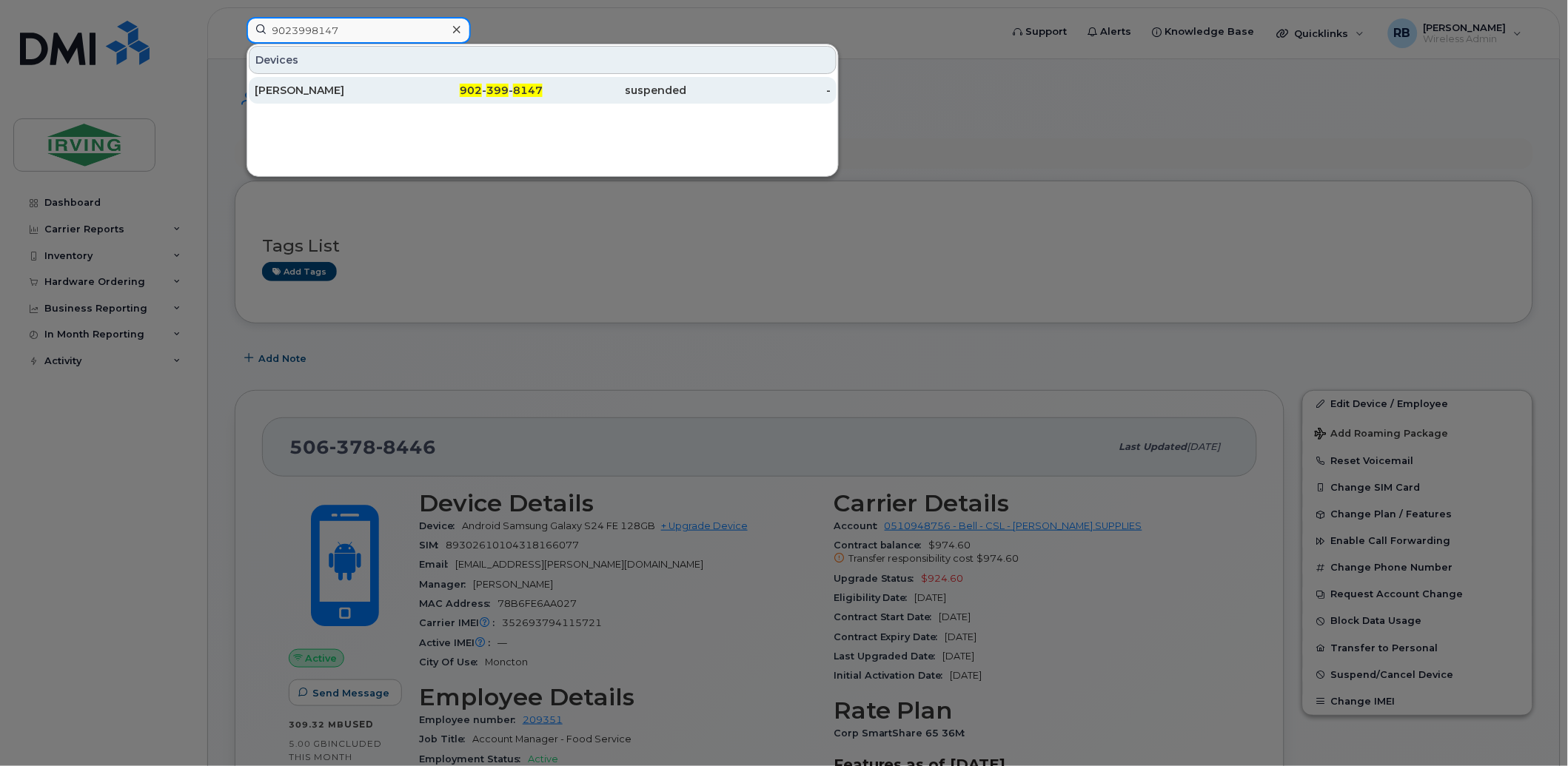
type input "9023998147"
click at [272, 84] on div "Kamila Dibrova" at bounding box center [326, 90] width 144 height 15
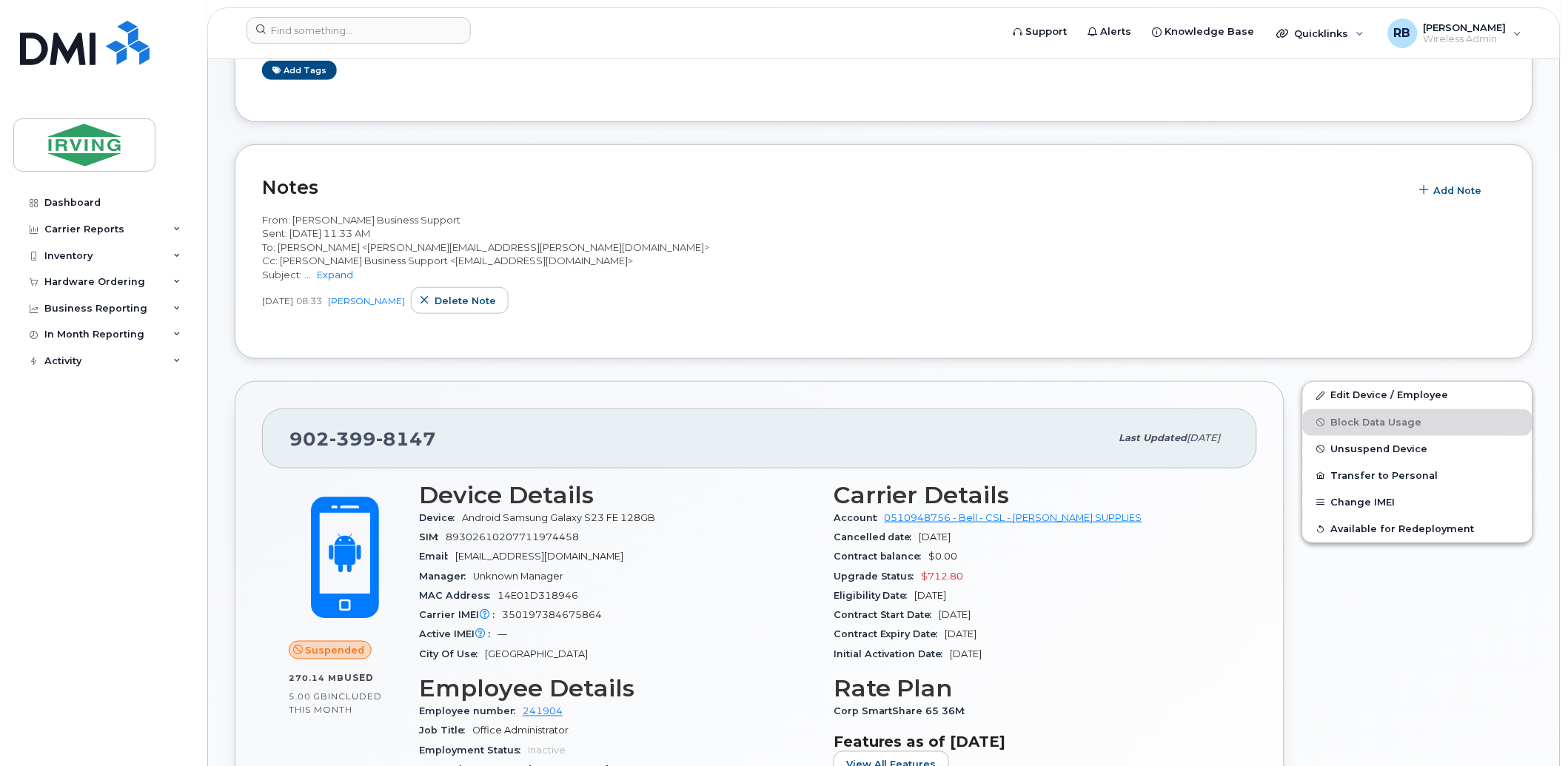
scroll to position [329, 0]
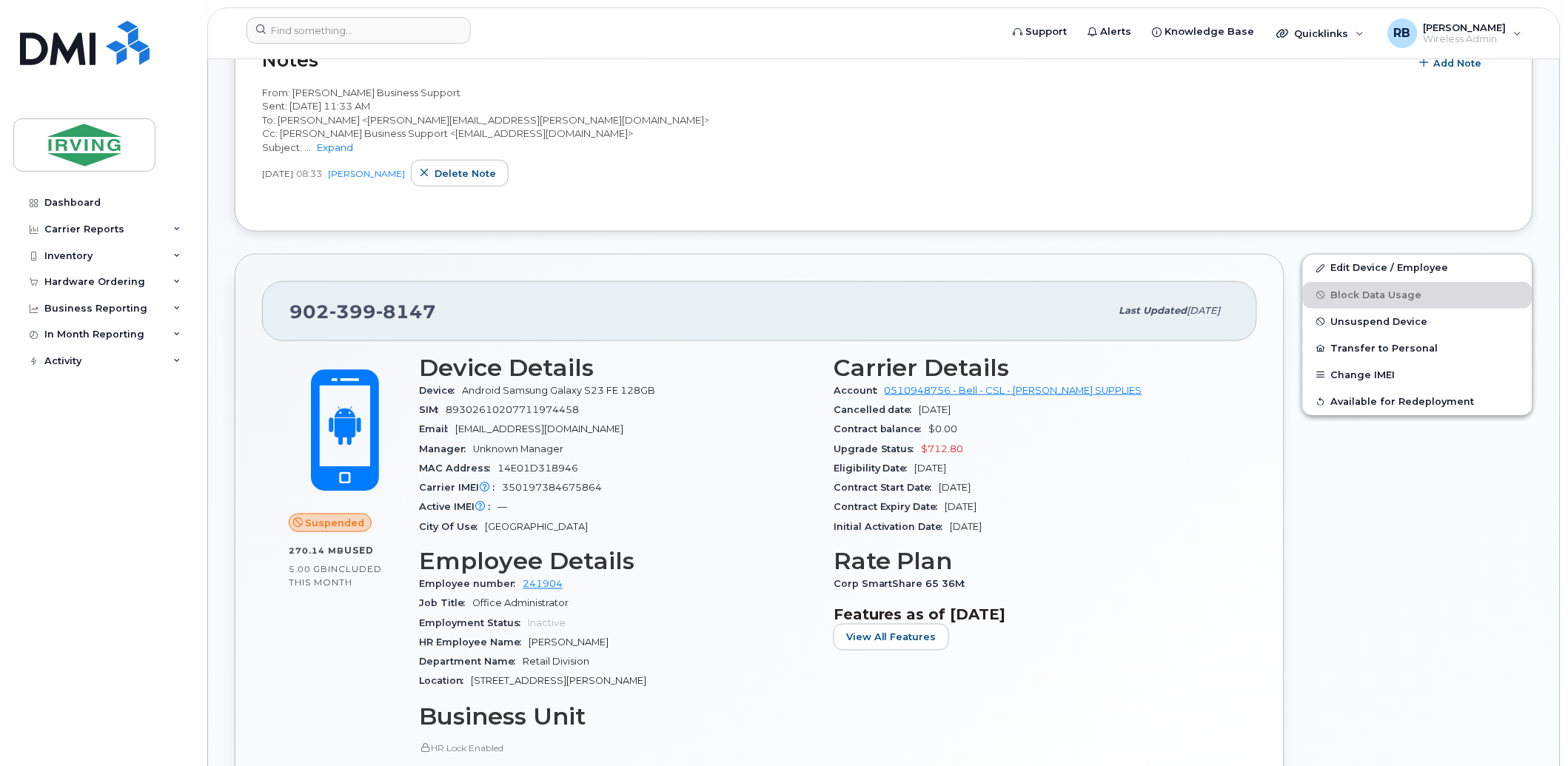
click at [585, 493] on span "350197384675864" at bounding box center [552, 487] width 100 height 11
copy span "350197384675864"
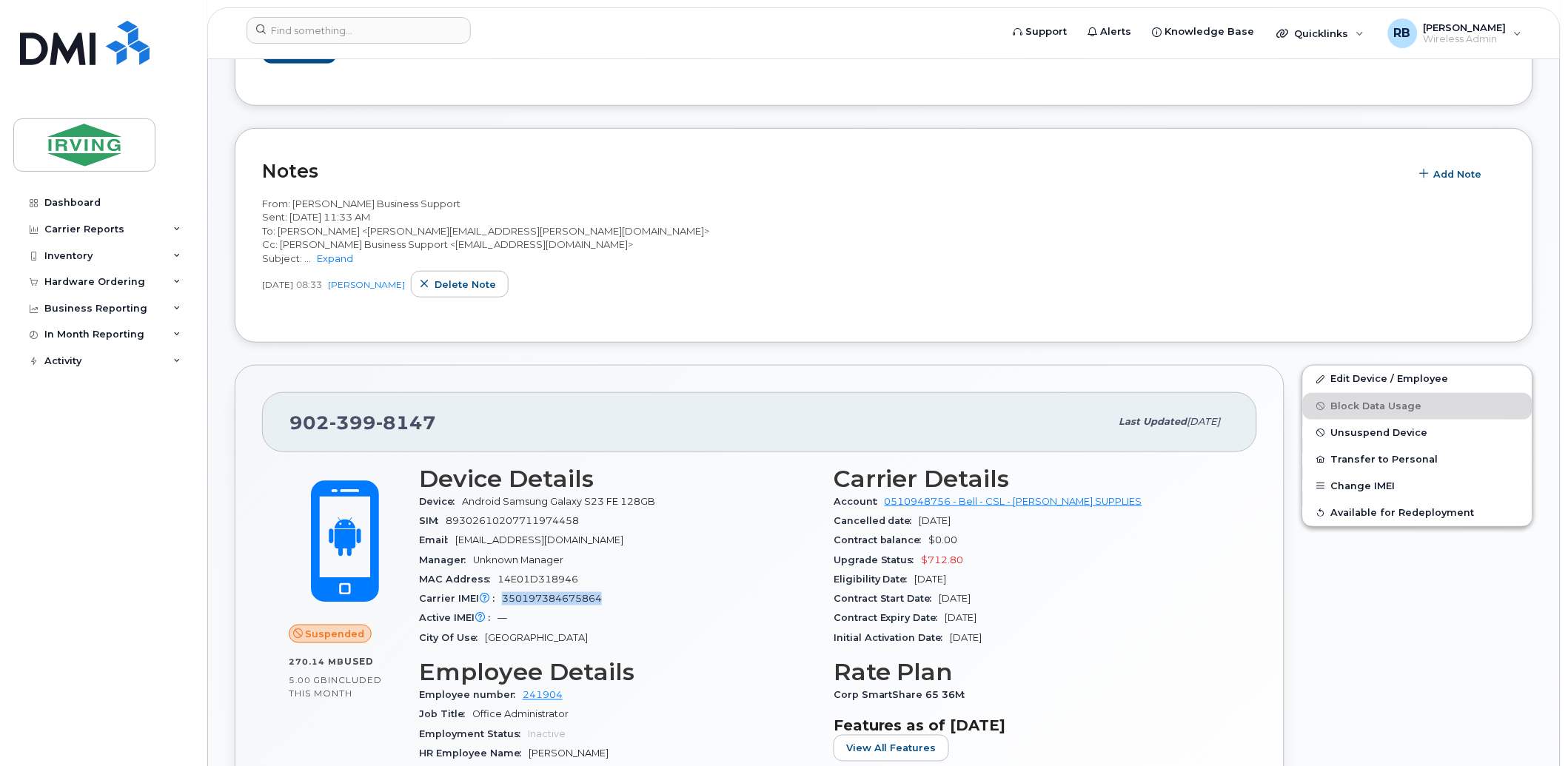
scroll to position [438, 0]
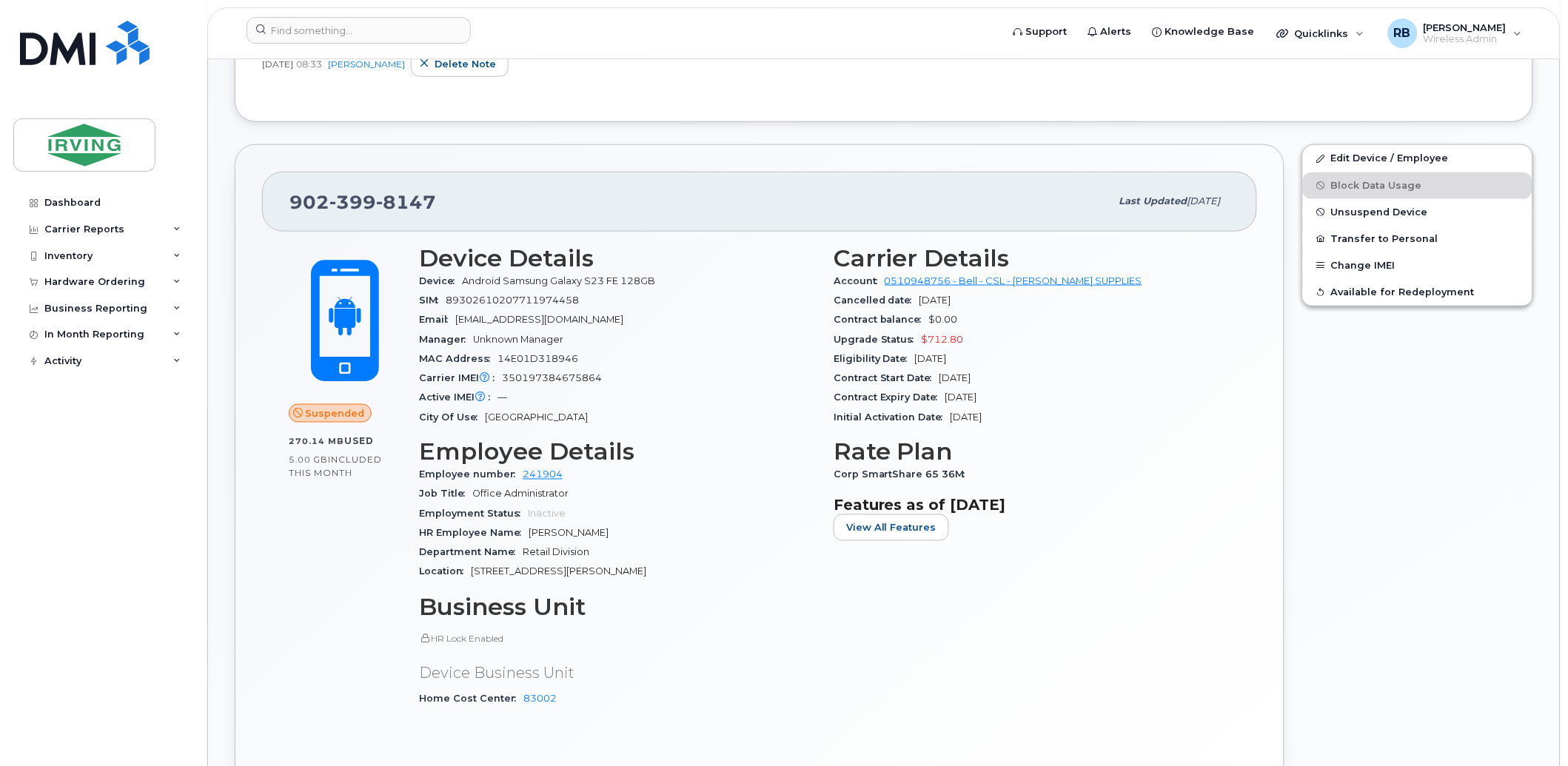
click at [331, 213] on span "399" at bounding box center [353, 202] width 47 height 23
copy span "[PHONE_NUMBER]"
click at [83, 279] on div "Hardware Ordering" at bounding box center [94, 282] width 101 height 12
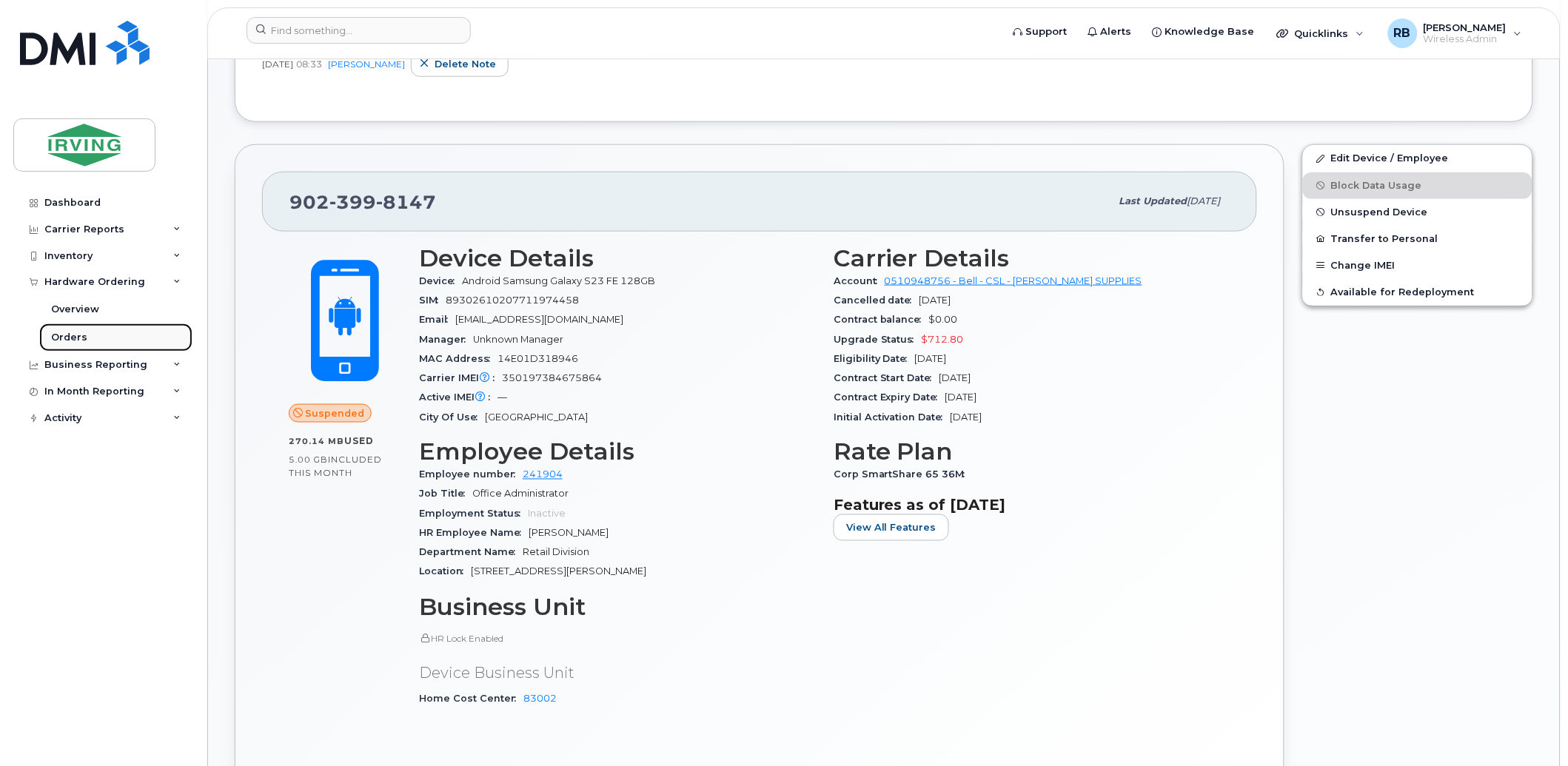
click at [71, 335] on div "Orders" at bounding box center [68, 338] width 36 height 13
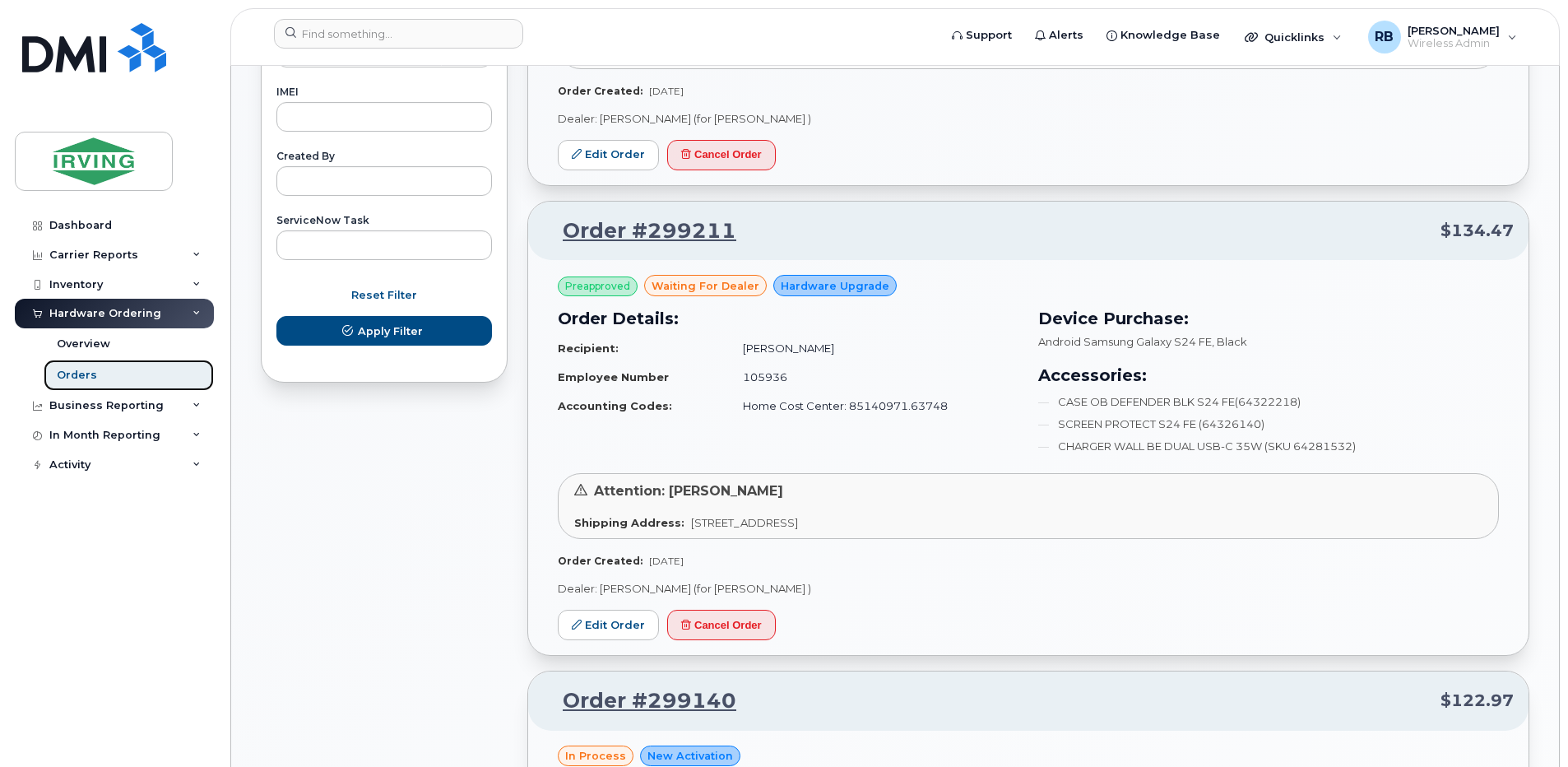
scroll to position [988, 0]
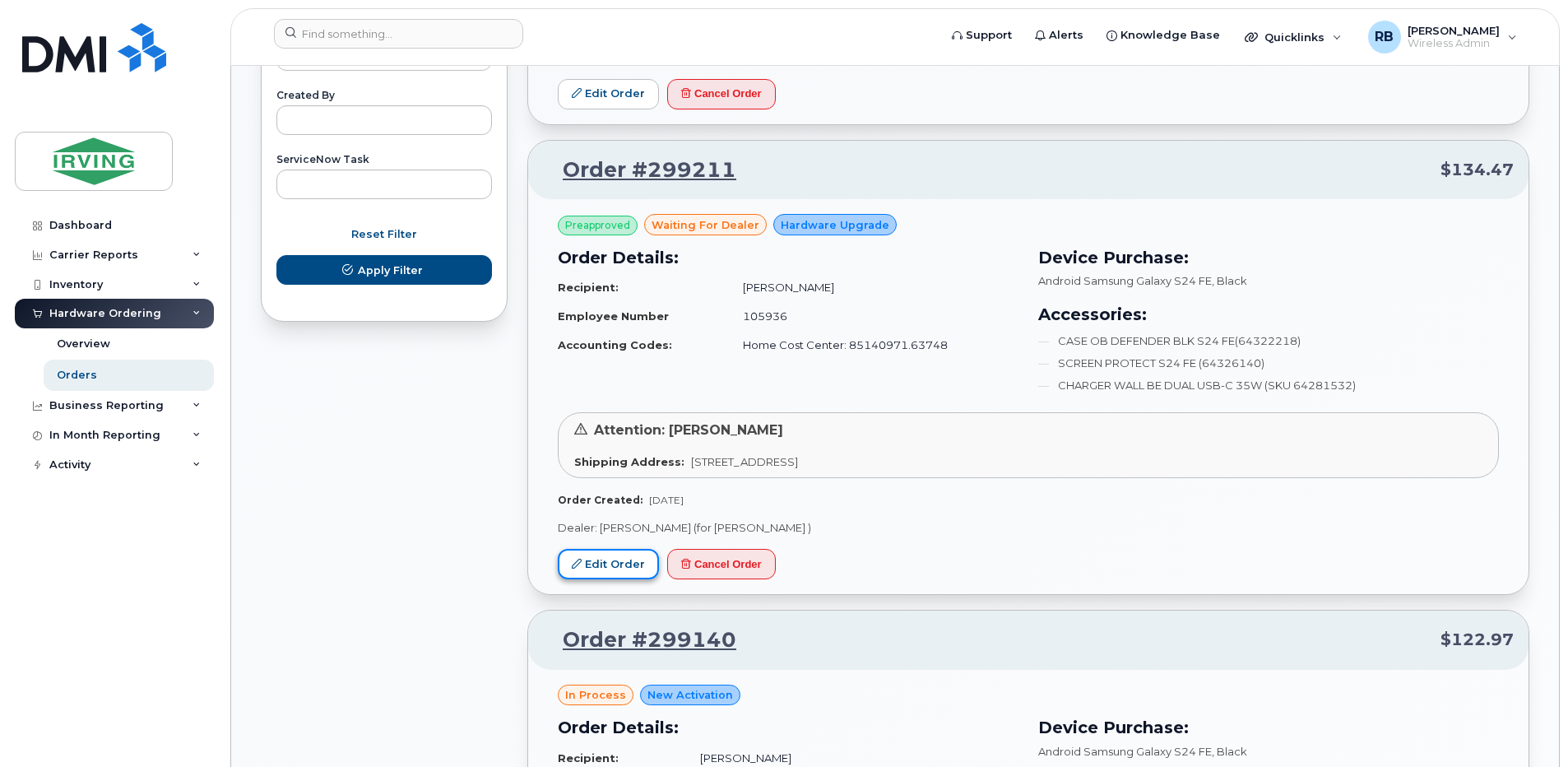
click at [599, 561] on link "Edit Order" at bounding box center [607, 564] width 101 height 31
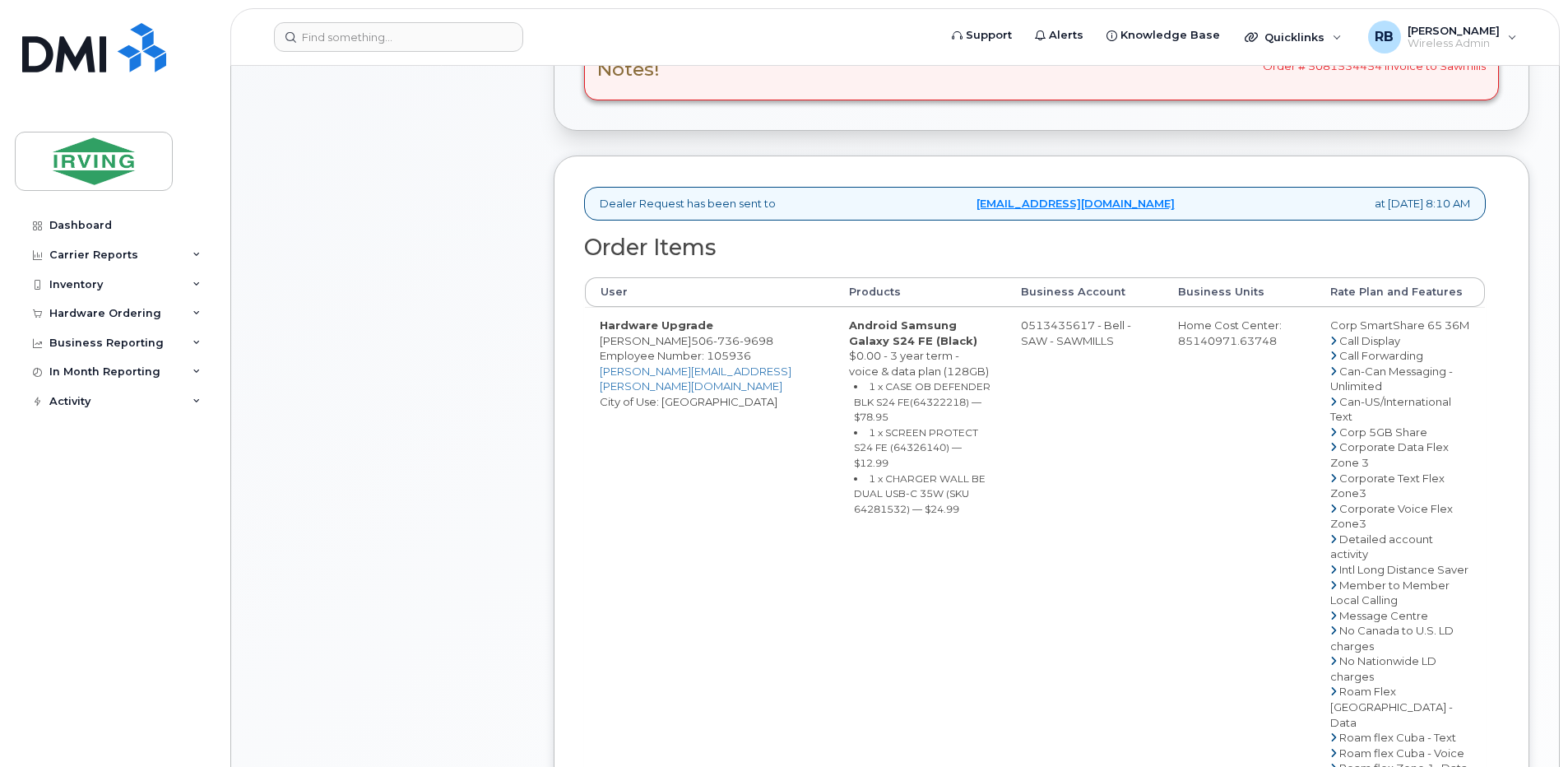
scroll to position [549, 0]
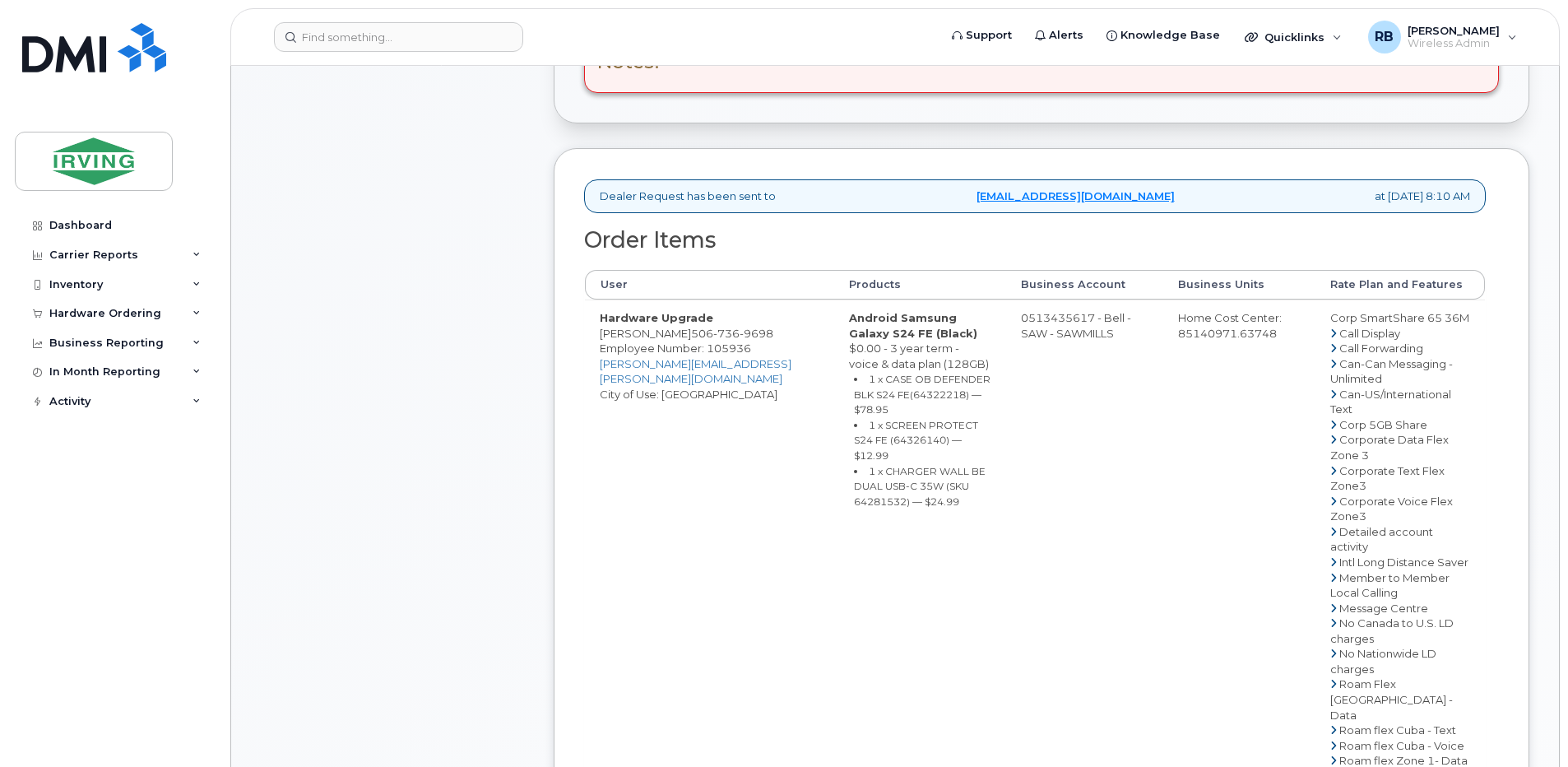
click at [1047, 324] on td "0513435617 - Bell - SAW - SAWMILLS" at bounding box center [1084, 691] width 157 height 784
drag, startPoint x: 1003, startPoint y: 317, endPoint x: 1071, endPoint y: 314, distance: 68.1
click at [1071, 314] on td "0513435617 - Bell - SAW - SAWMILLS" at bounding box center [1084, 691] width 157 height 784
copy td "513435617"
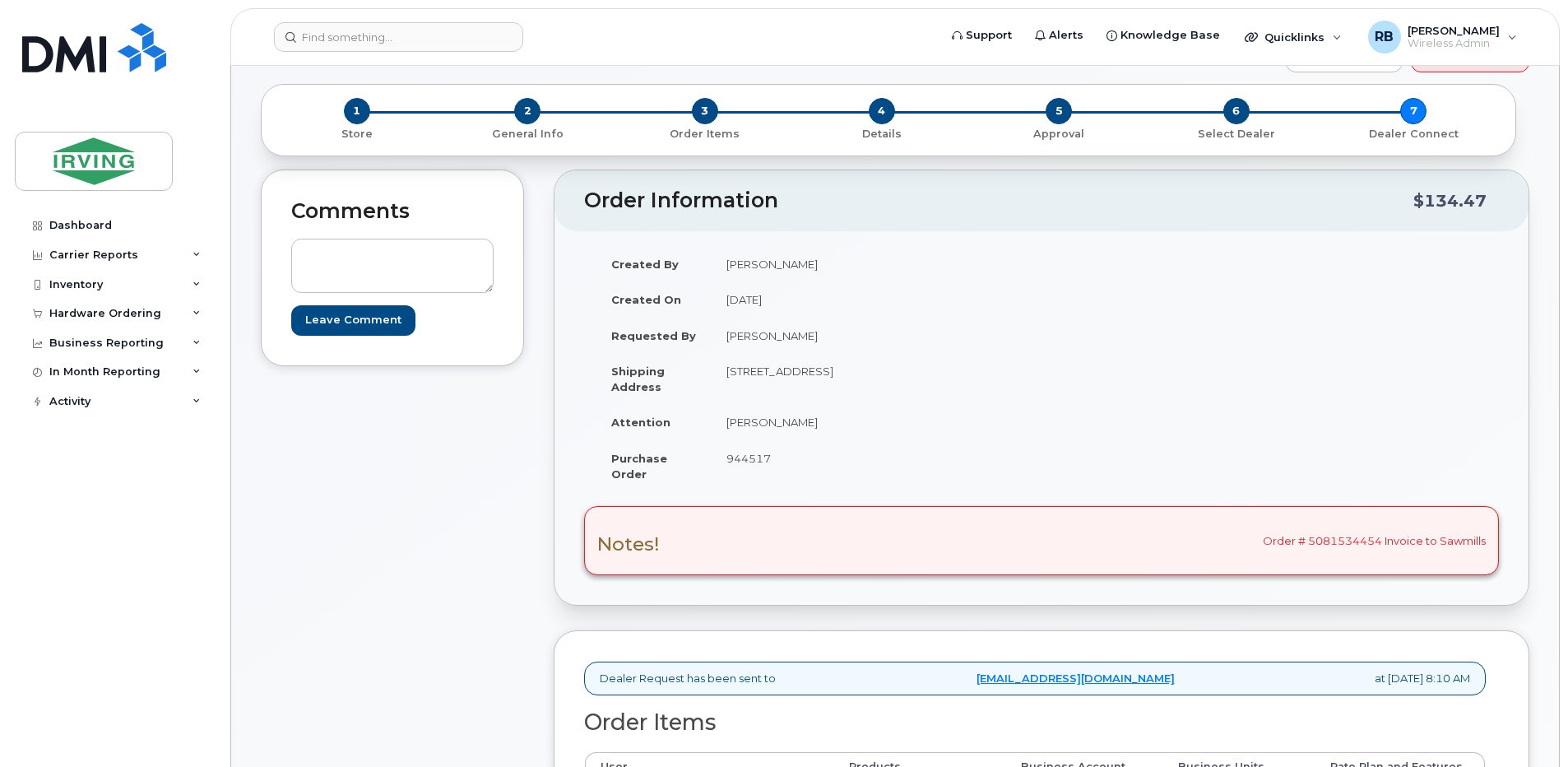
scroll to position [0, 0]
